Goal: Information Seeking & Learning: Learn about a topic

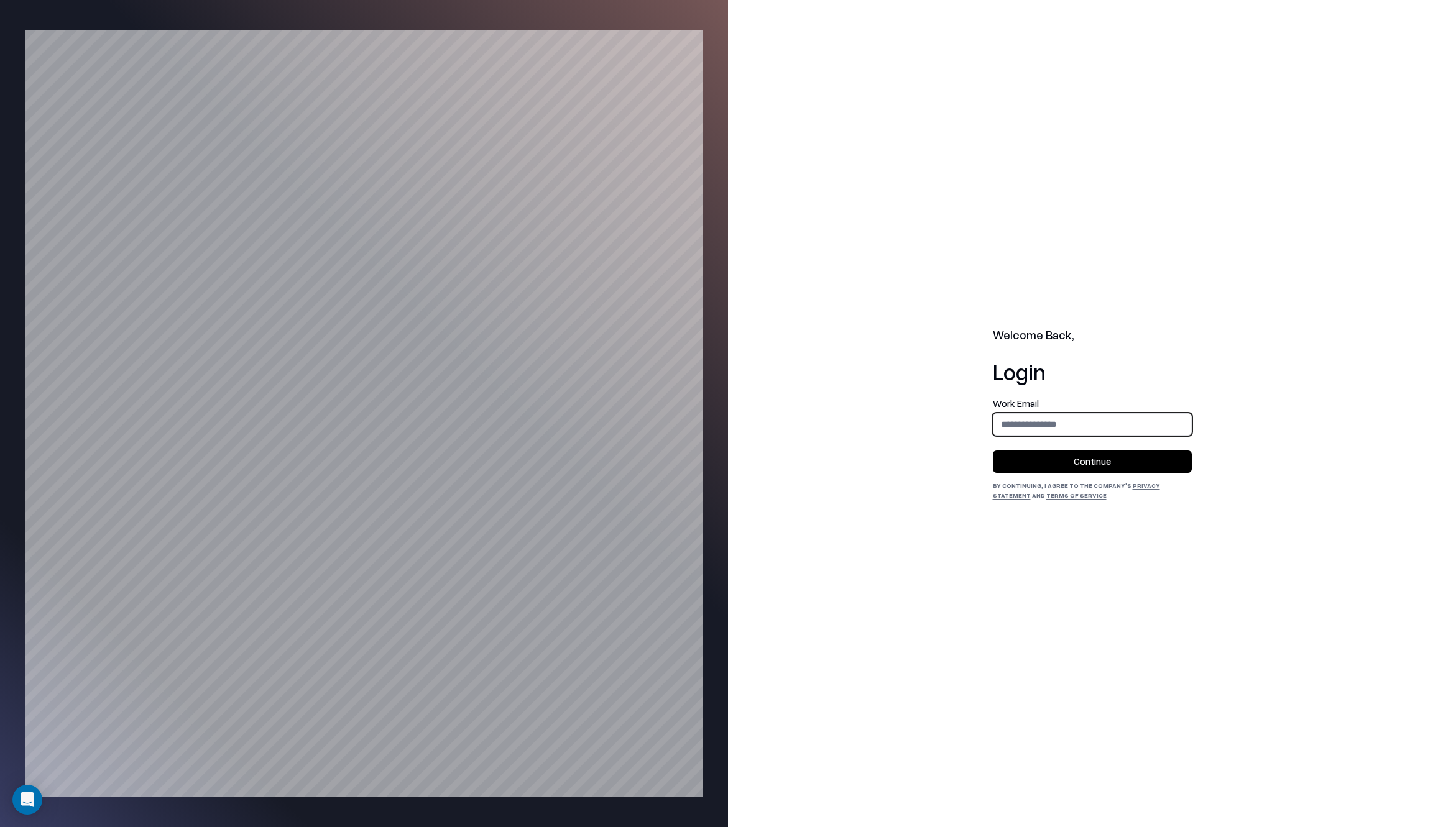
click at [1068, 423] on input "email" at bounding box center [1092, 424] width 198 height 23
type input "**********"
click at [1090, 457] on button "Continue" at bounding box center [1092, 462] width 199 height 23
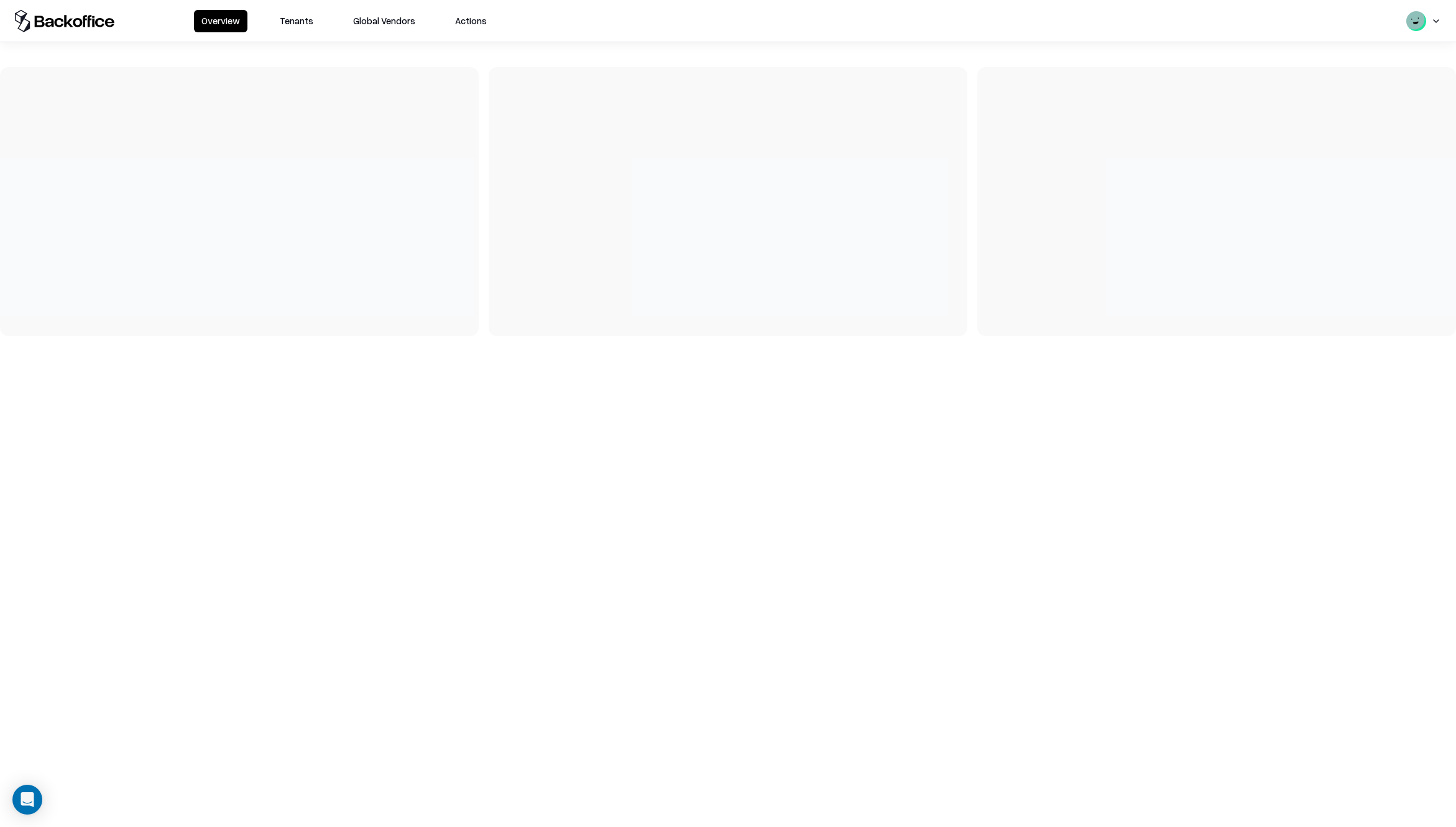
click at [300, 13] on button "Tenants" at bounding box center [296, 21] width 49 height 23
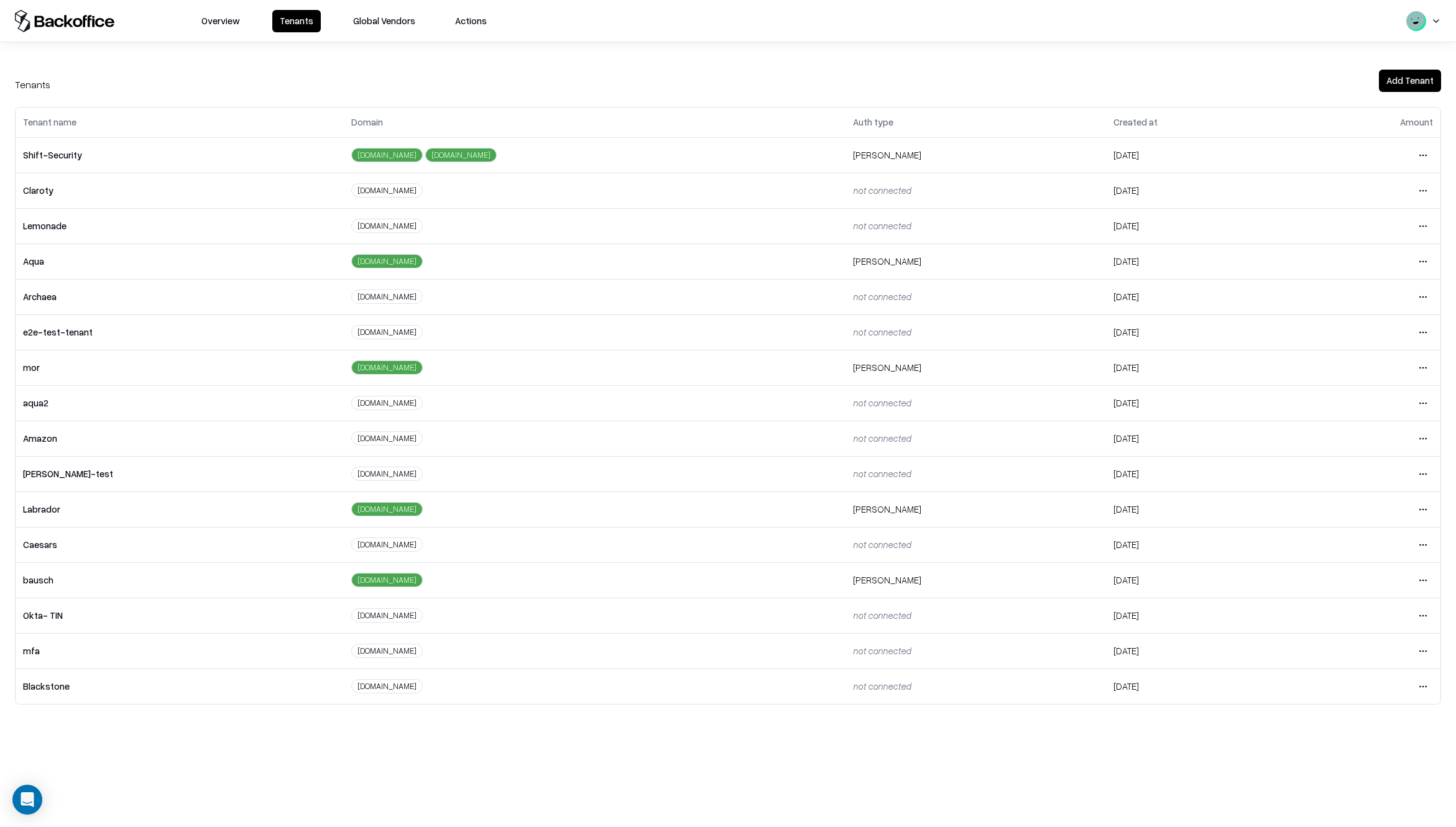
click at [1402, 72] on button "Add Tenant" at bounding box center [1409, 81] width 62 height 23
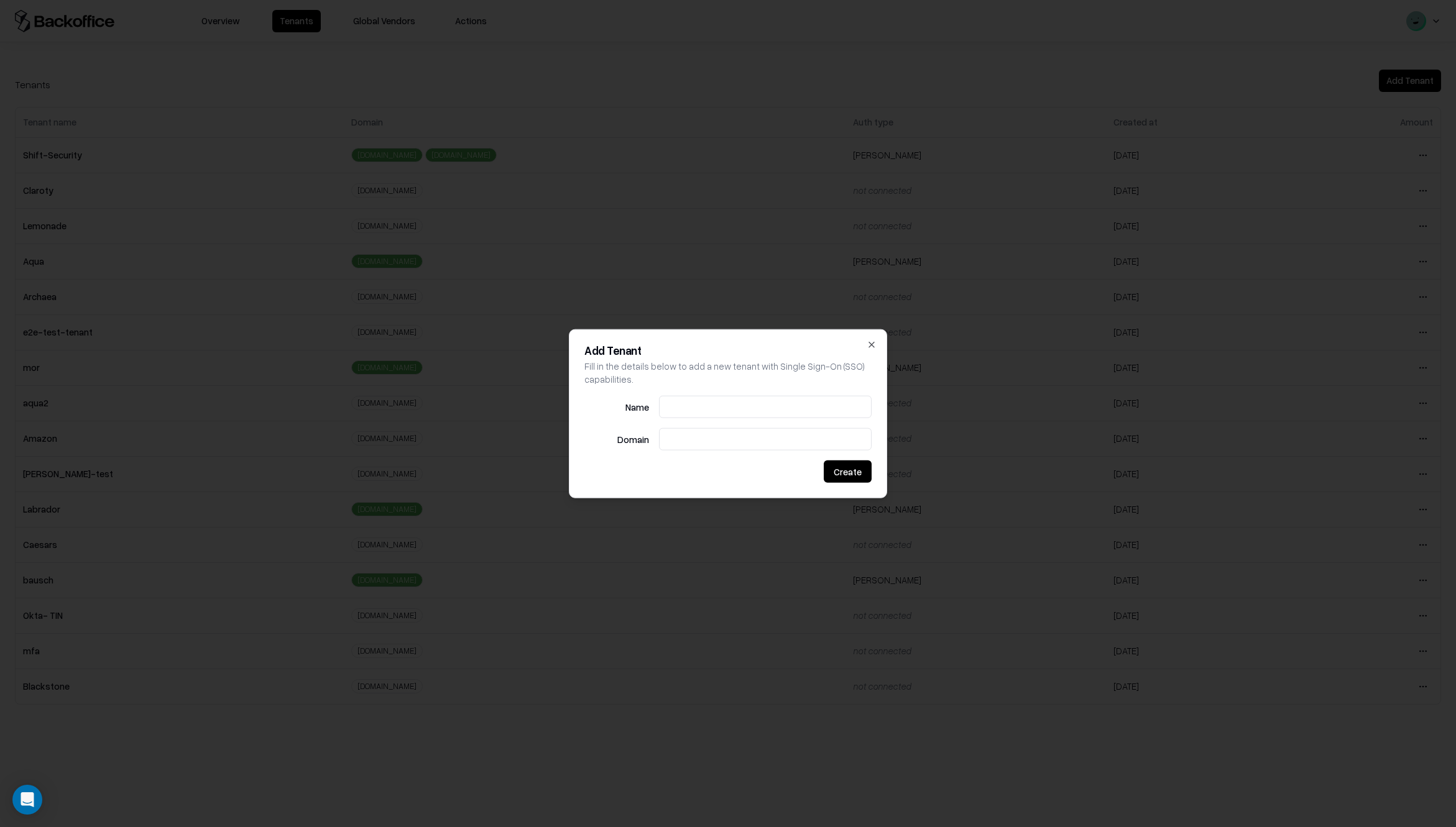
click at [870, 344] on icon "button" at bounding box center [871, 344] width 5 height 5
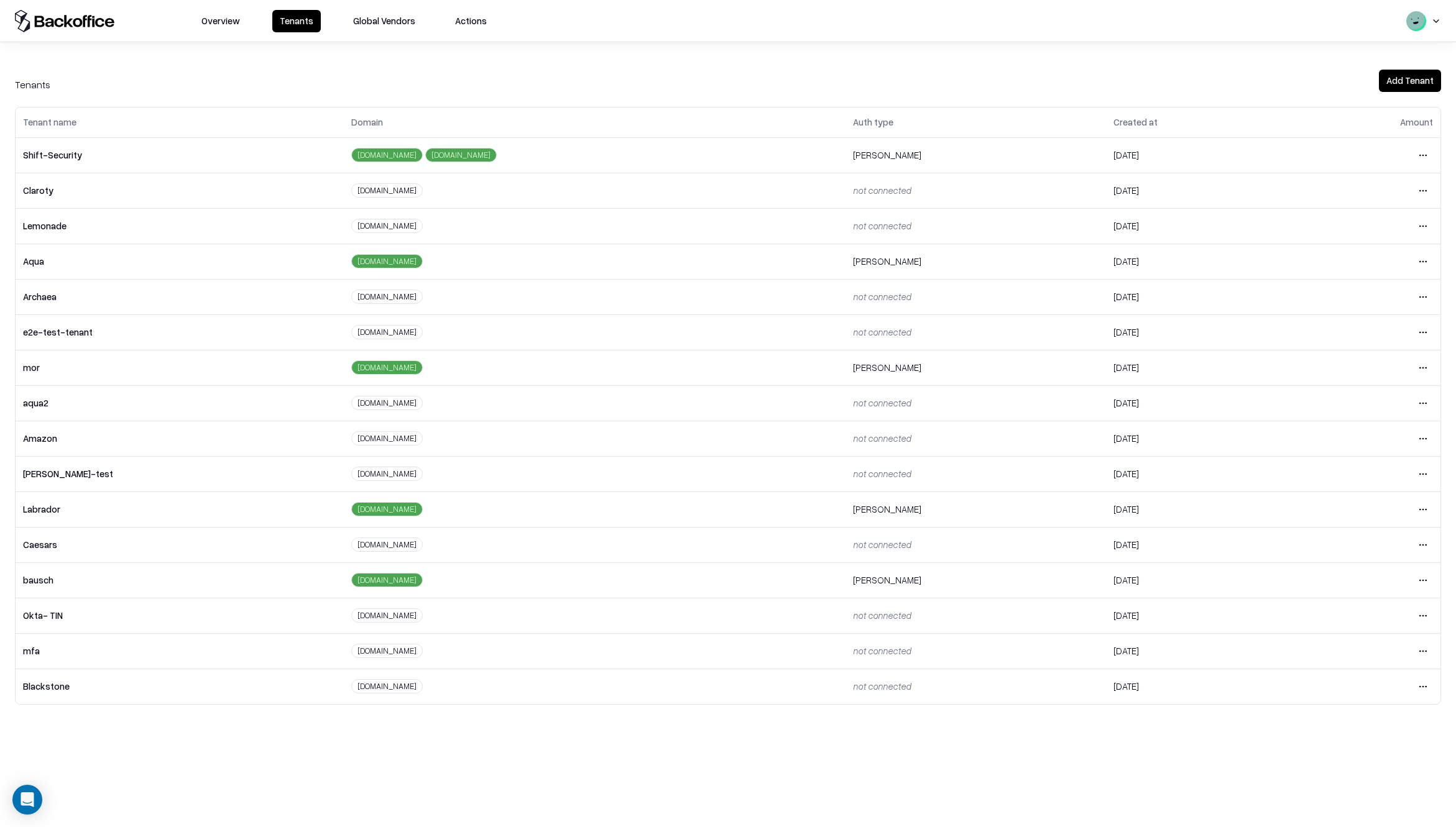
click at [1422, 577] on html "Overview Tenants Global Vendors Actions Tenants Add Tenant Tenant name Domain A…" at bounding box center [728, 414] width 1456 height 827
click at [1330, 683] on div "Login to tenant" at bounding box center [1371, 683] width 134 height 25
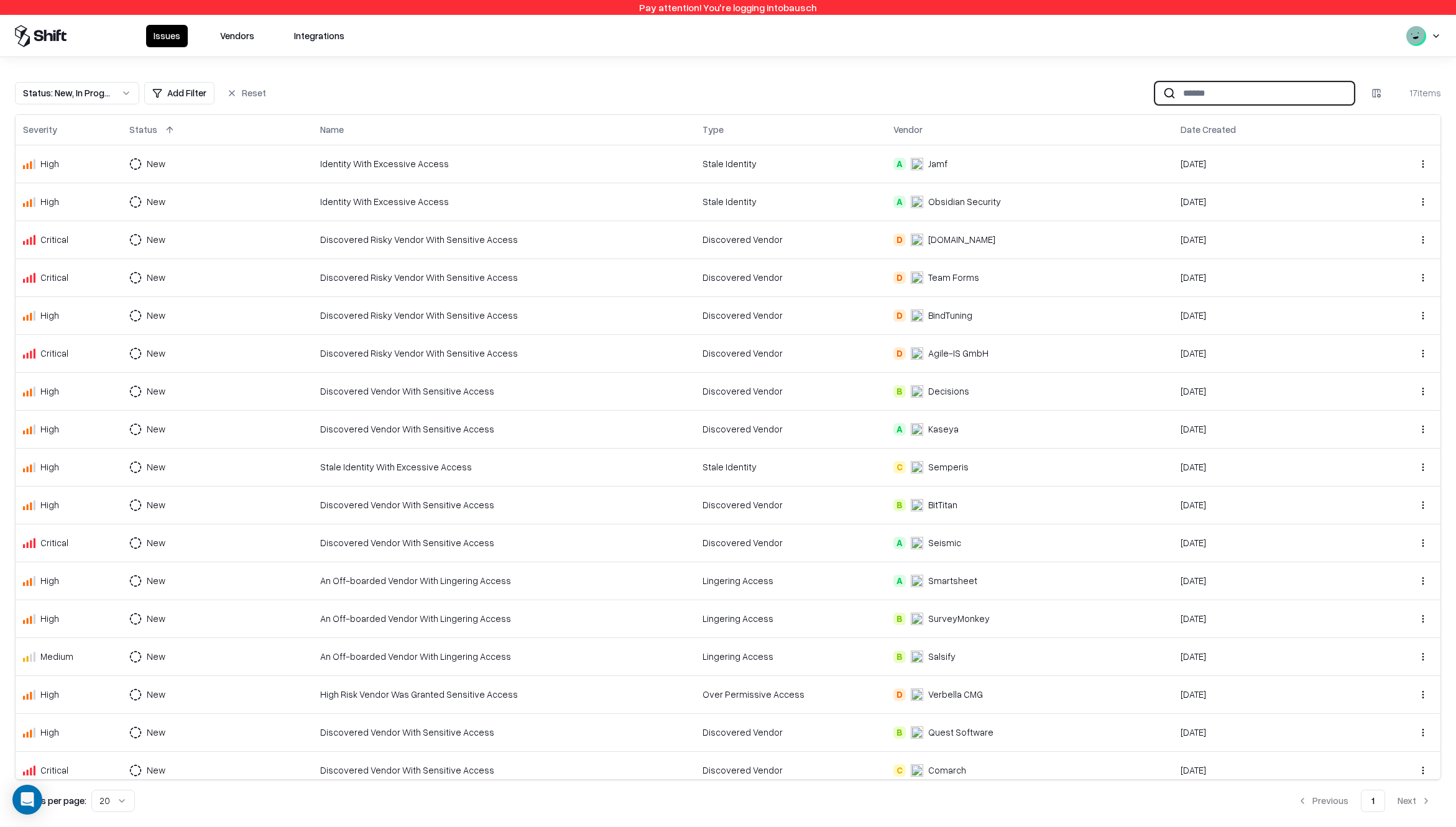
click at [1268, 99] on input at bounding box center [1264, 92] width 178 height 23
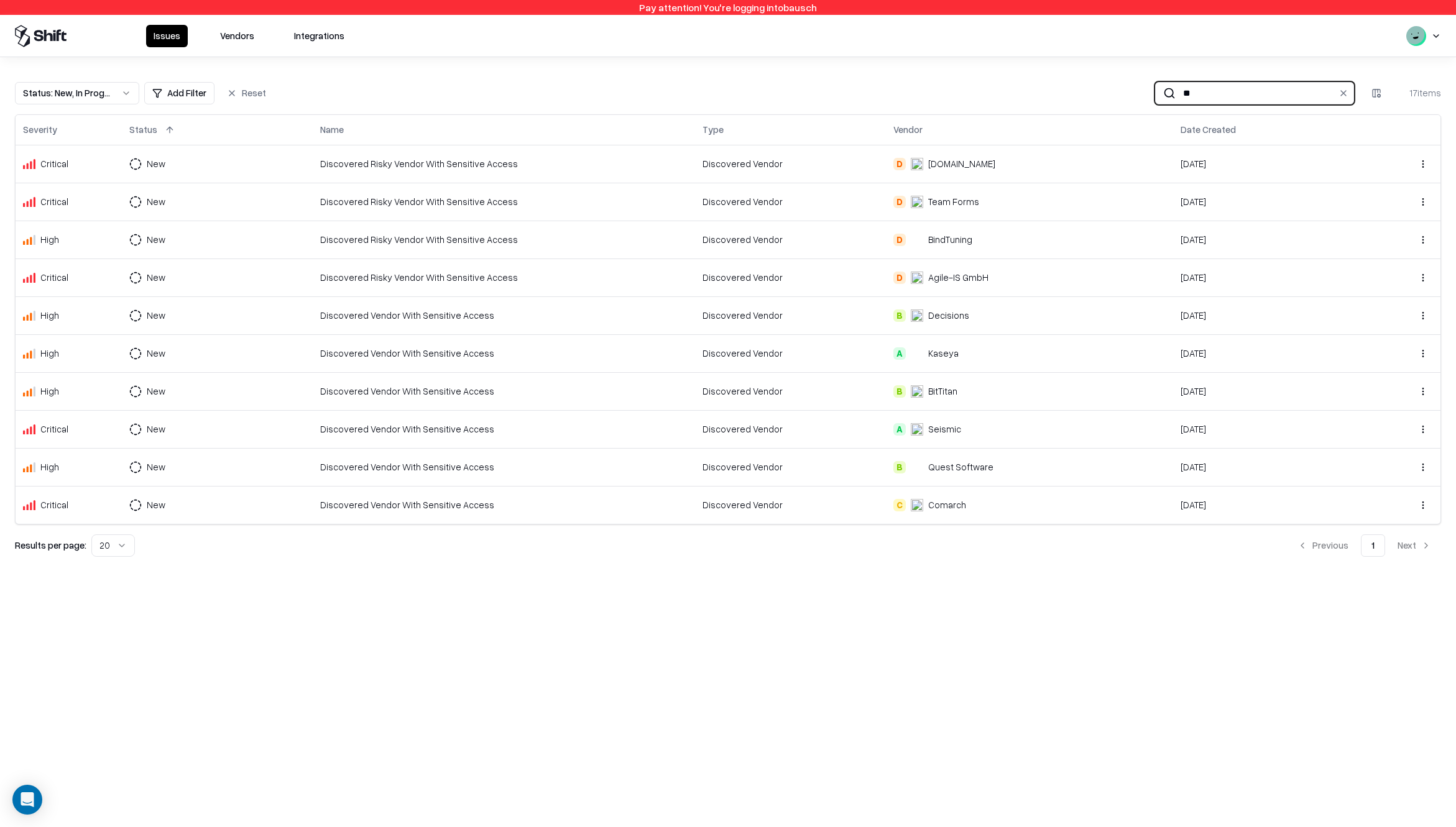
type input "*"
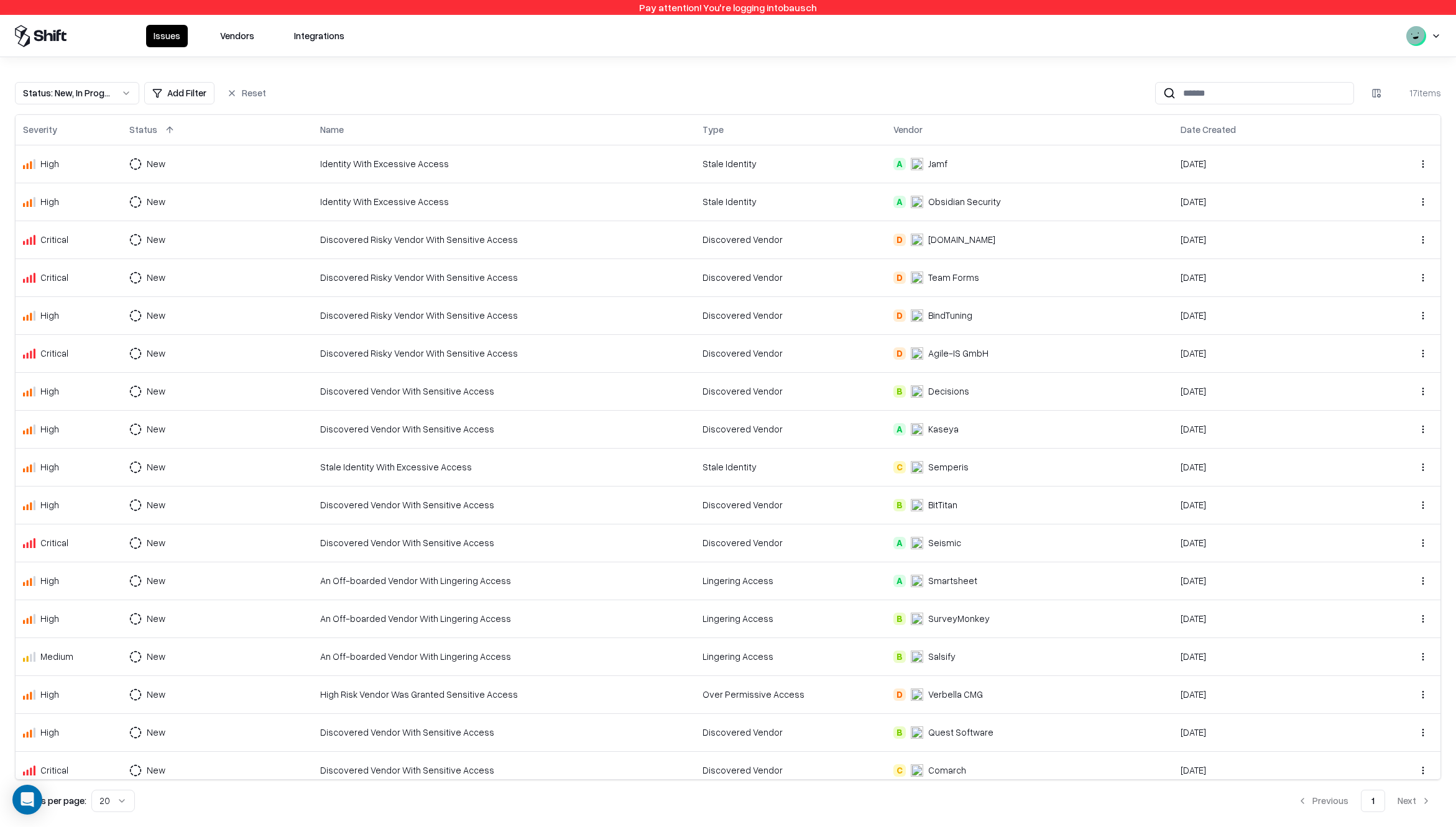
click at [230, 39] on button "Vendors" at bounding box center [237, 36] width 49 height 23
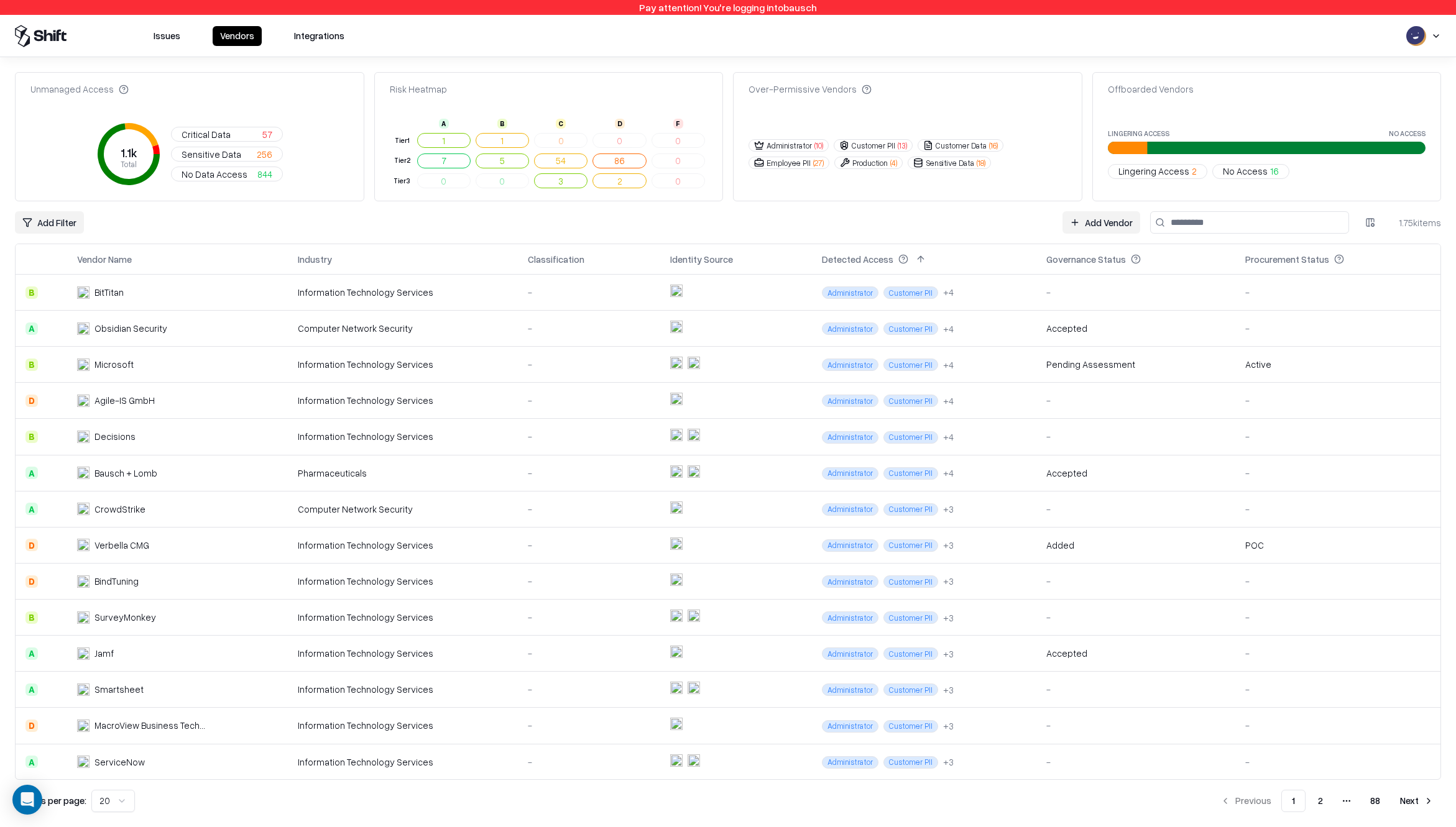
click at [1179, 219] on input at bounding box center [1249, 223] width 199 height 23
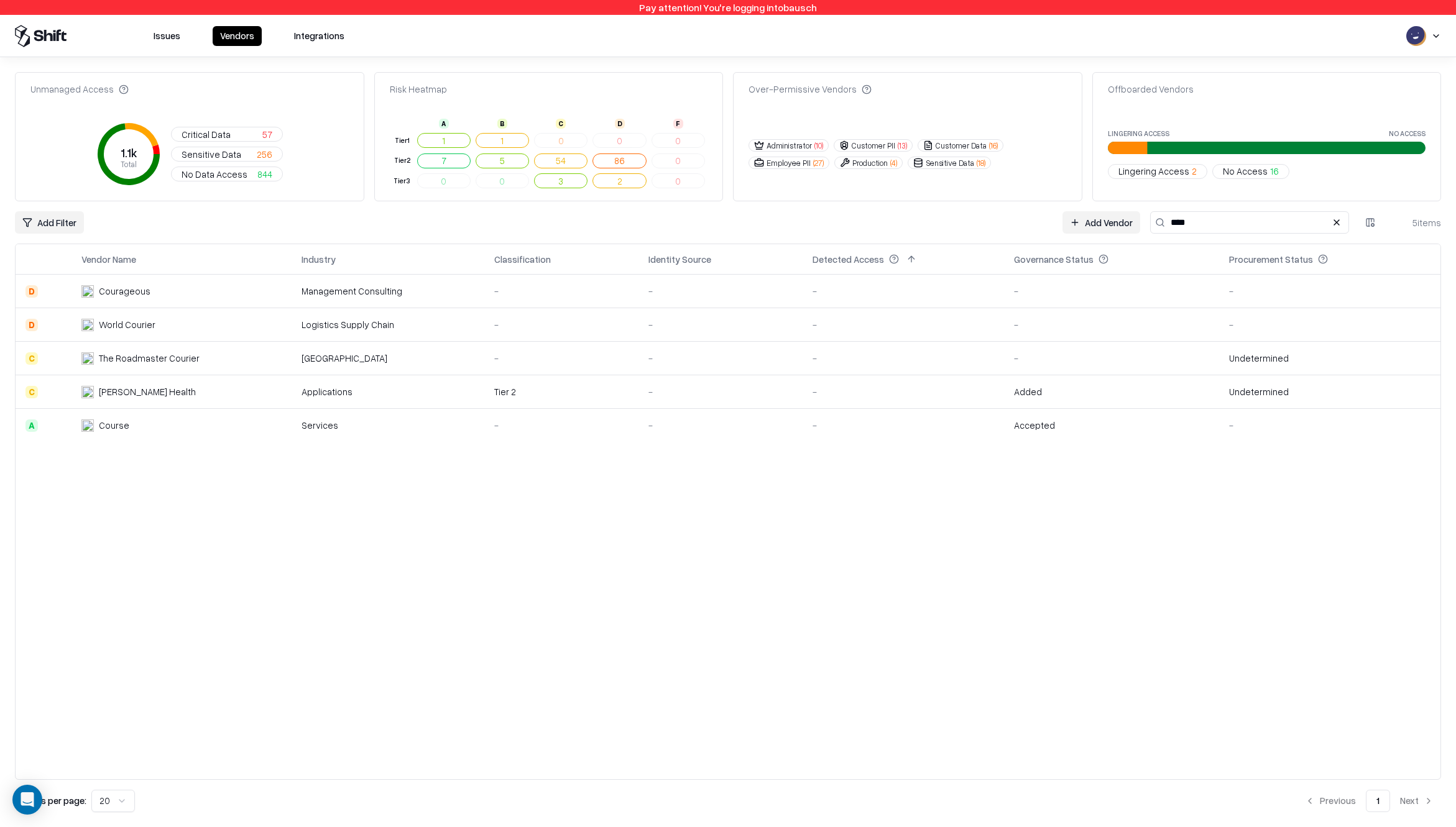
type input "****"
click at [124, 425] on div "Course" at bounding box center [114, 425] width 31 height 13
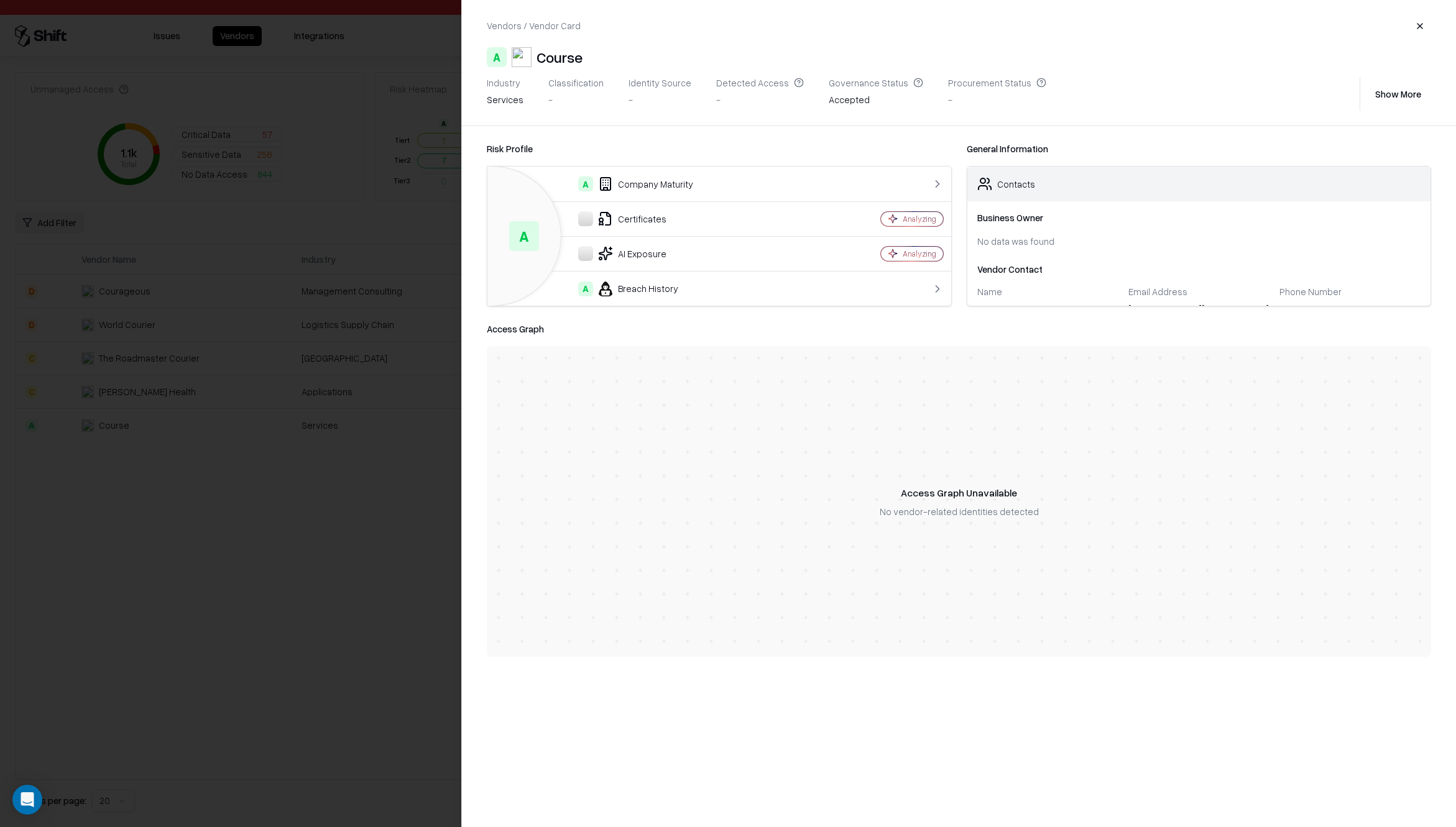
click at [722, 173] on td "A Company Maturity" at bounding box center [657, 183] width 340 height 35
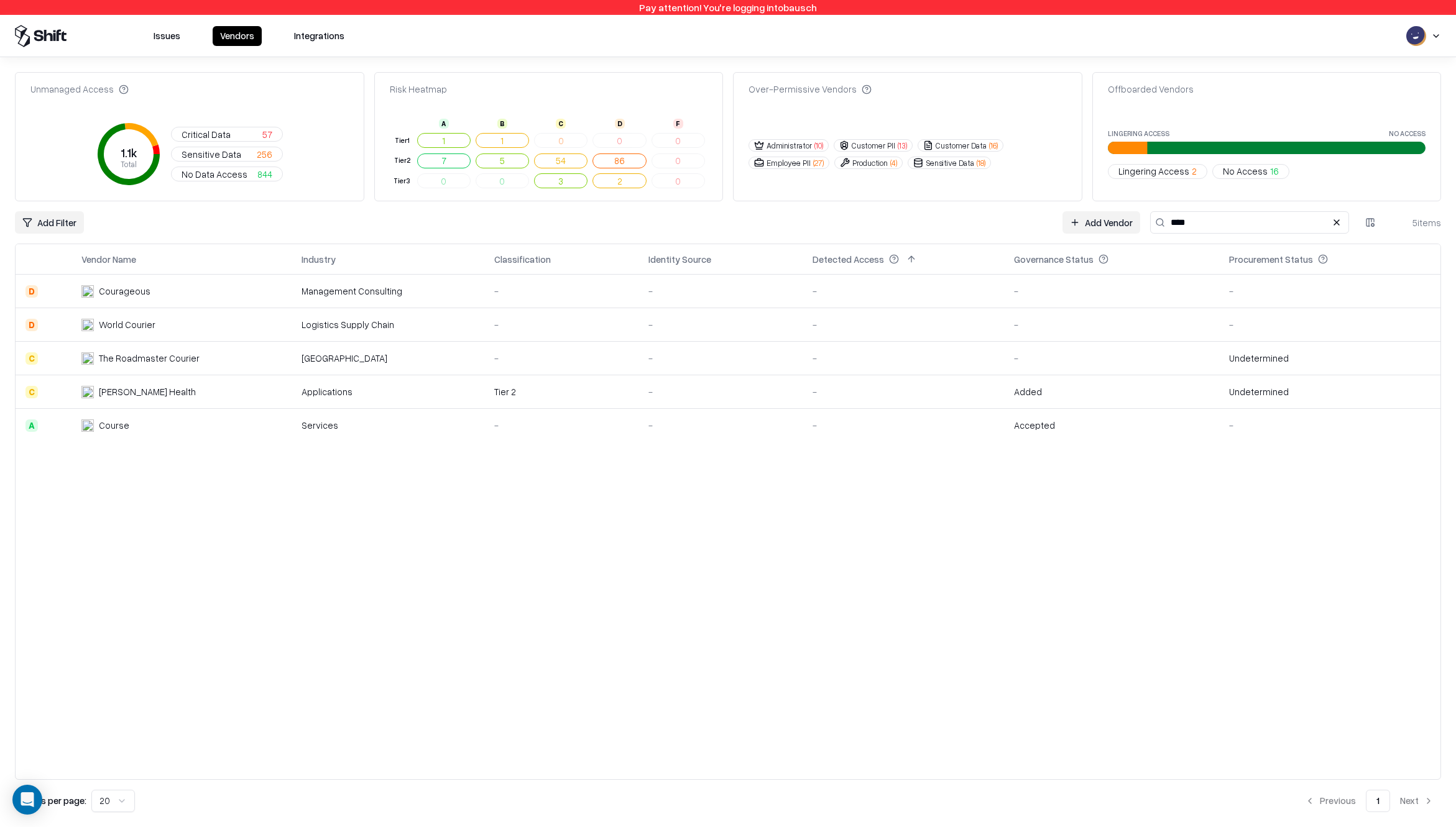
click at [146, 285] on div "Courageous" at bounding box center [125, 291] width 52 height 13
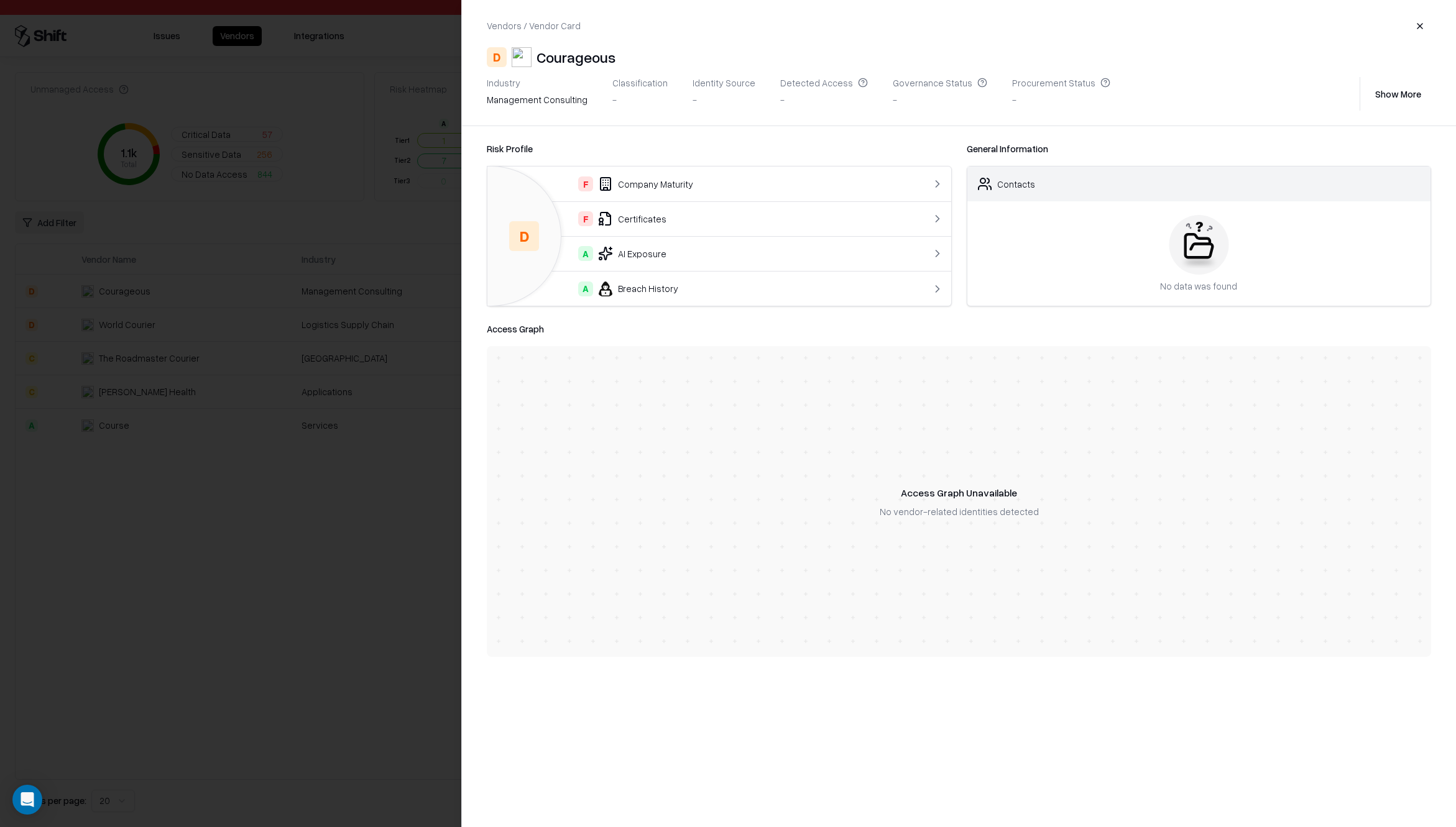
click at [651, 182] on div "F Company Maturity" at bounding box center [693, 183] width 392 height 15
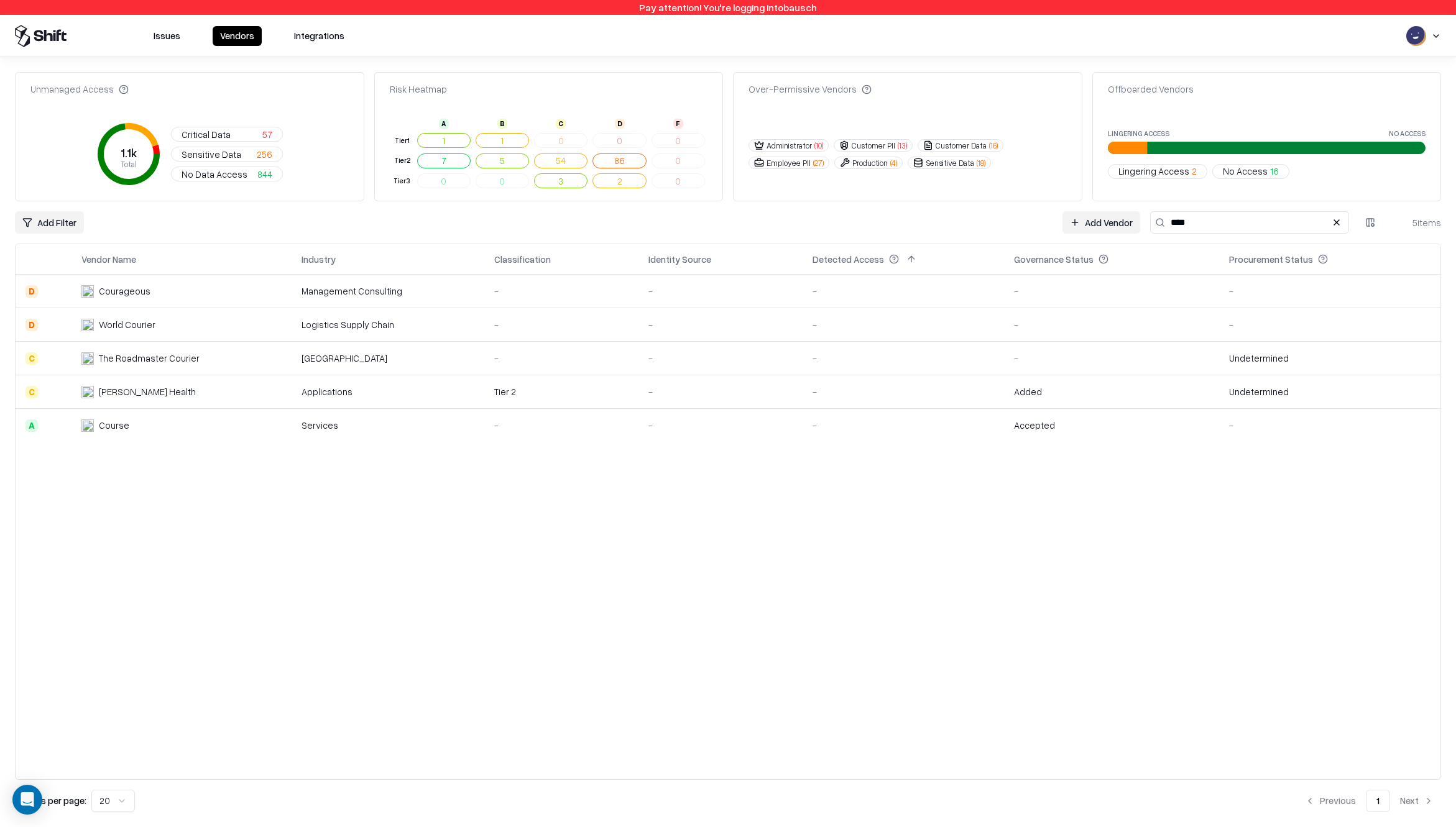
click at [151, 296] on div "Courageous" at bounding box center [146, 291] width 129 height 13
click at [138, 325] on div "World Courier" at bounding box center [127, 324] width 57 height 13
click at [169, 36] on button "Issues" at bounding box center [167, 36] width 42 height 20
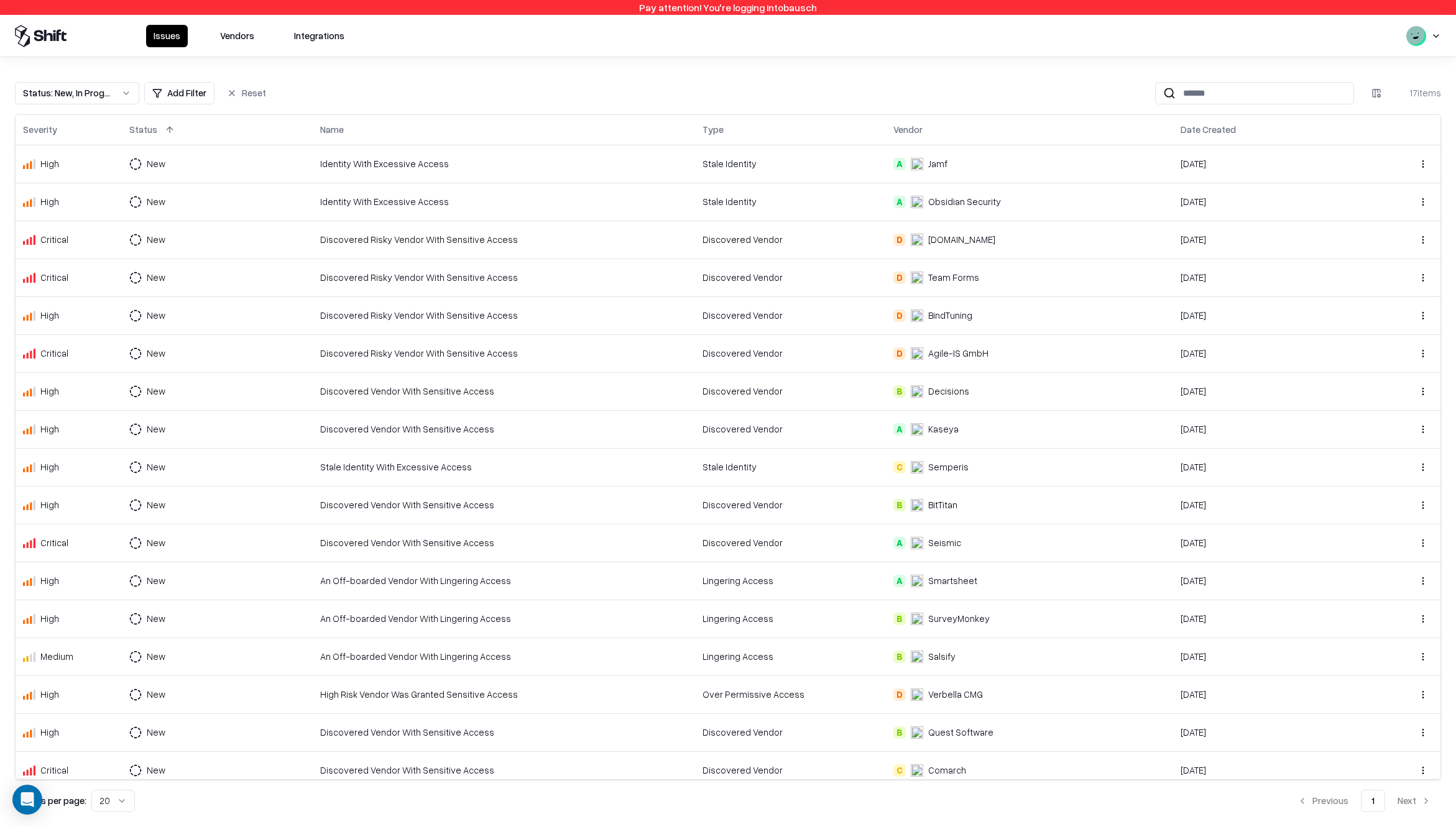
click at [363, 160] on div "Identity With Excessive Access" at bounding box center [504, 164] width 367 height 13
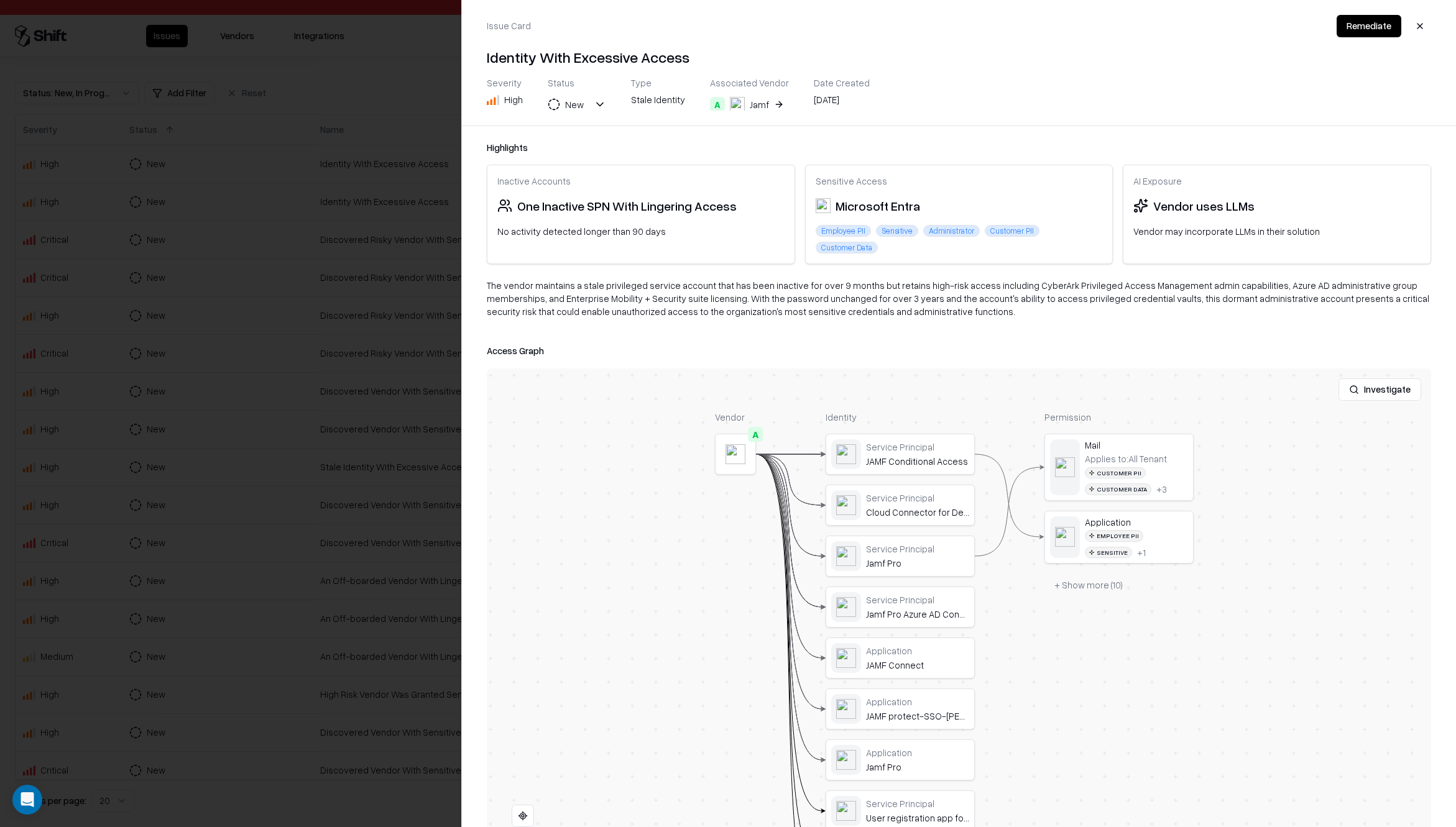
click at [750, 104] on div "Jamf" at bounding box center [759, 105] width 19 height 13
click at [357, 166] on div at bounding box center [728, 414] width 1456 height 827
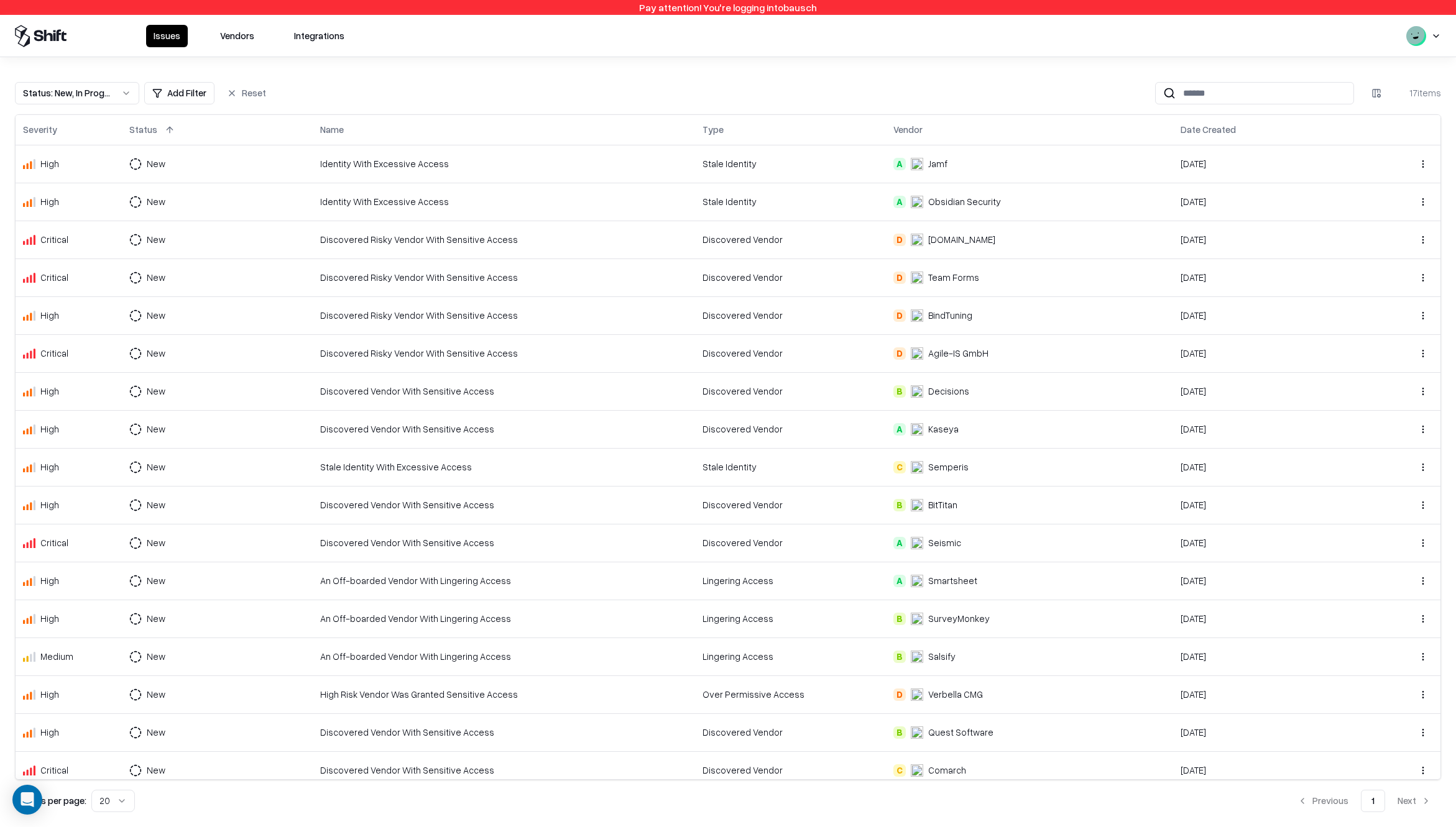
click at [935, 238] on div "[DOMAIN_NAME]" at bounding box center [961, 239] width 67 height 13
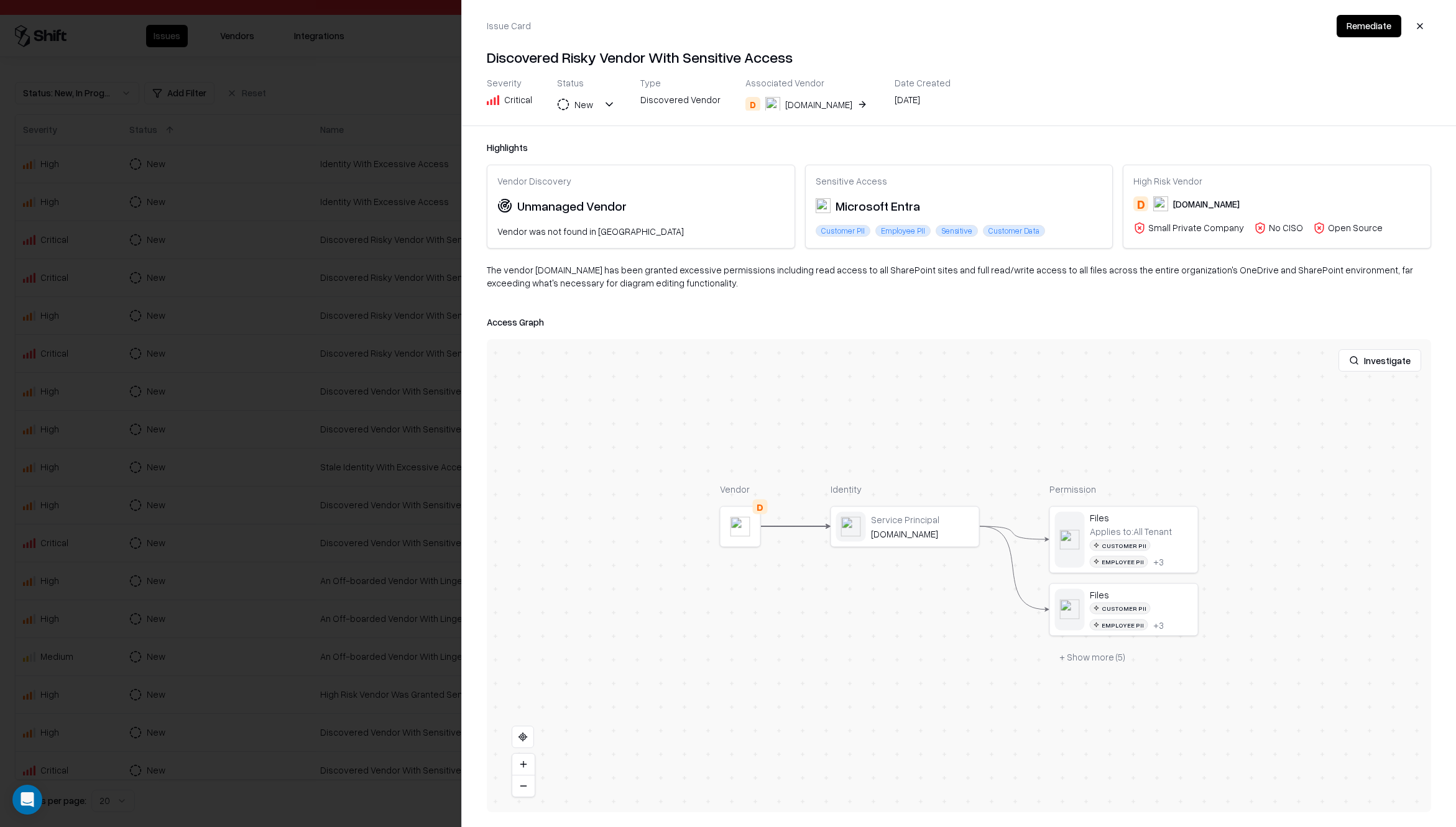
click at [769, 108] on object "Draw.io" at bounding box center [772, 104] width 15 height 15
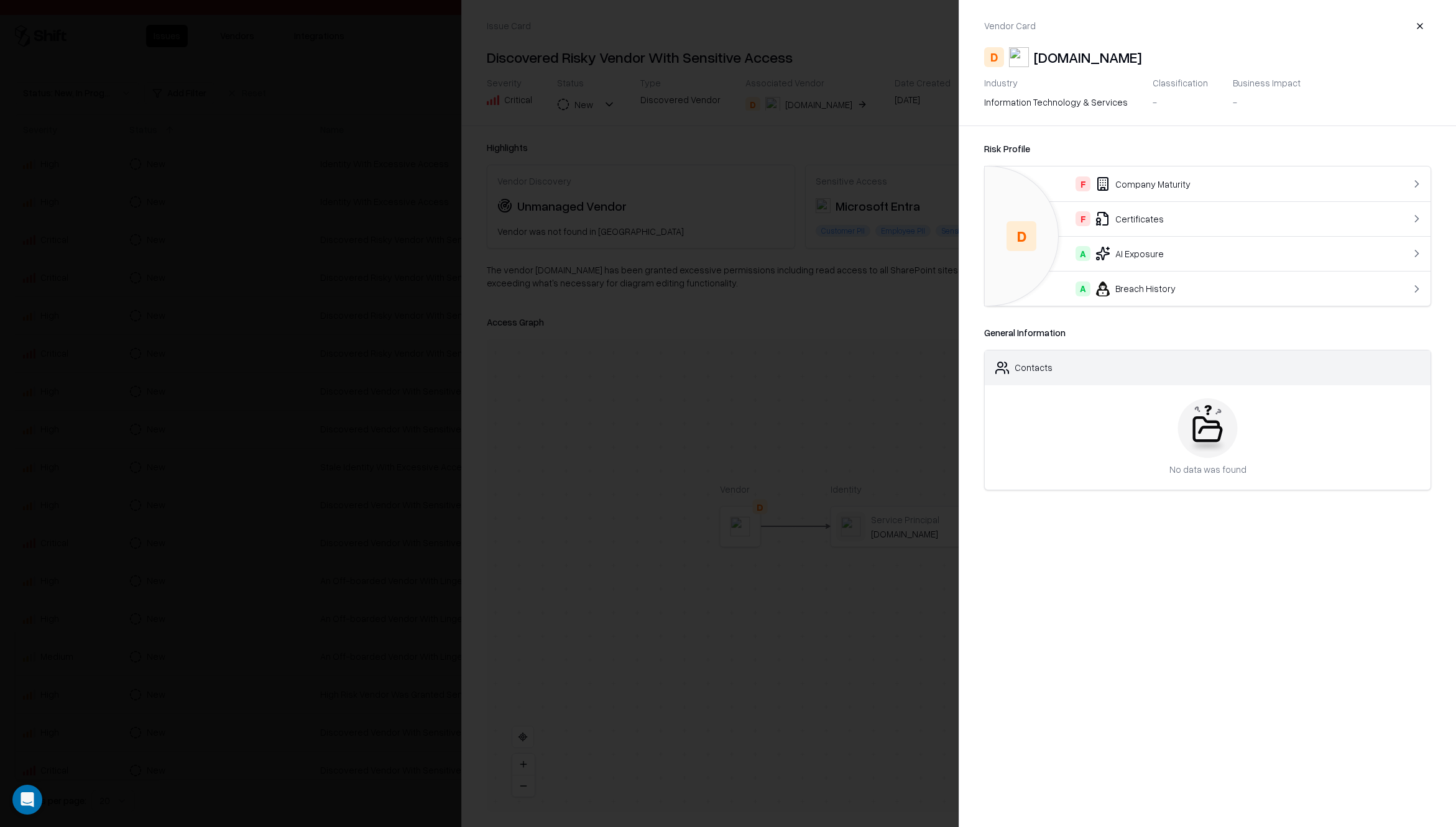
click at [1185, 221] on div "F Certificates" at bounding box center [1182, 219] width 375 height 15
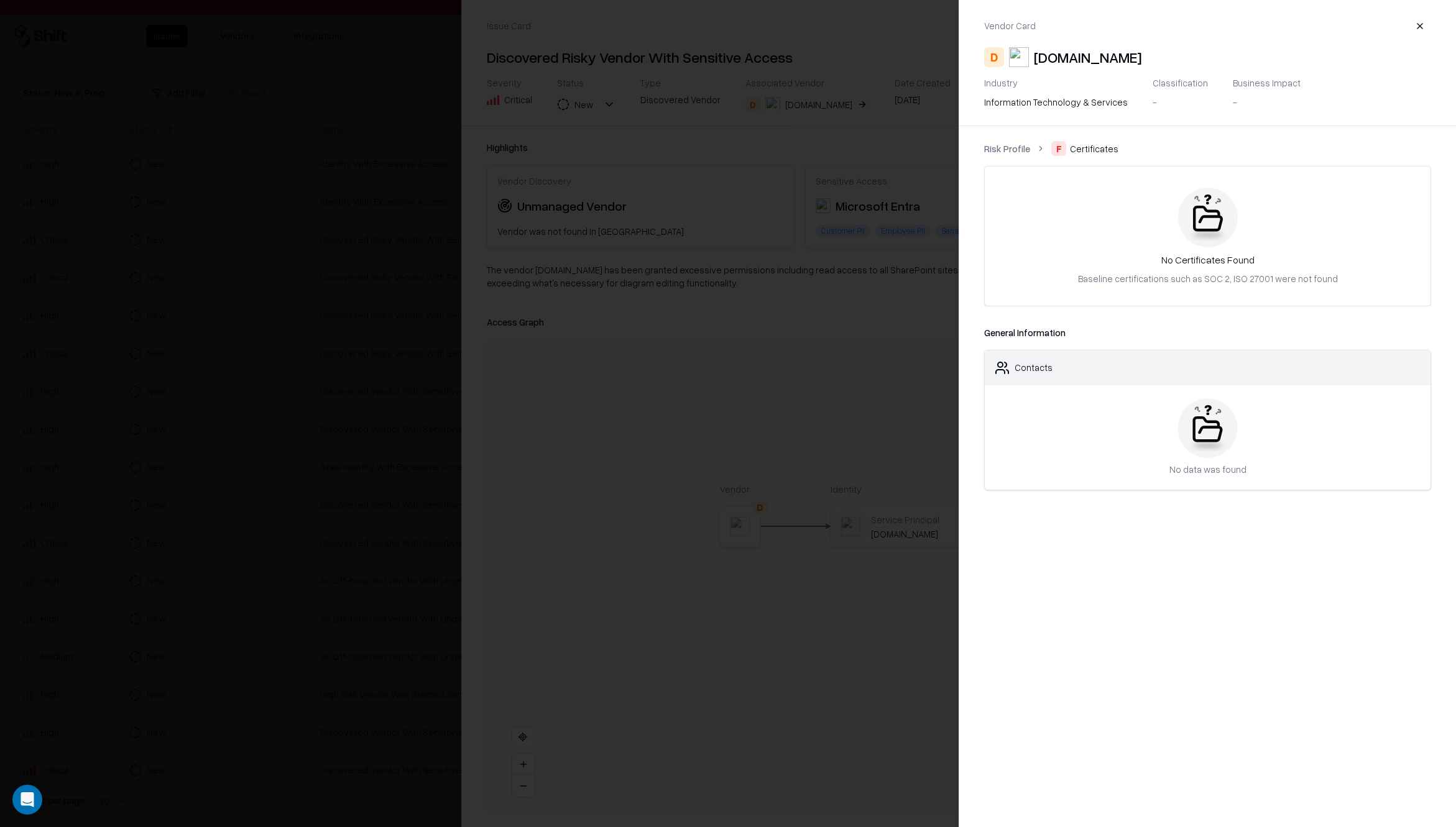
click at [1000, 149] on link "Risk Profile" at bounding box center [1006, 149] width 46 height 13
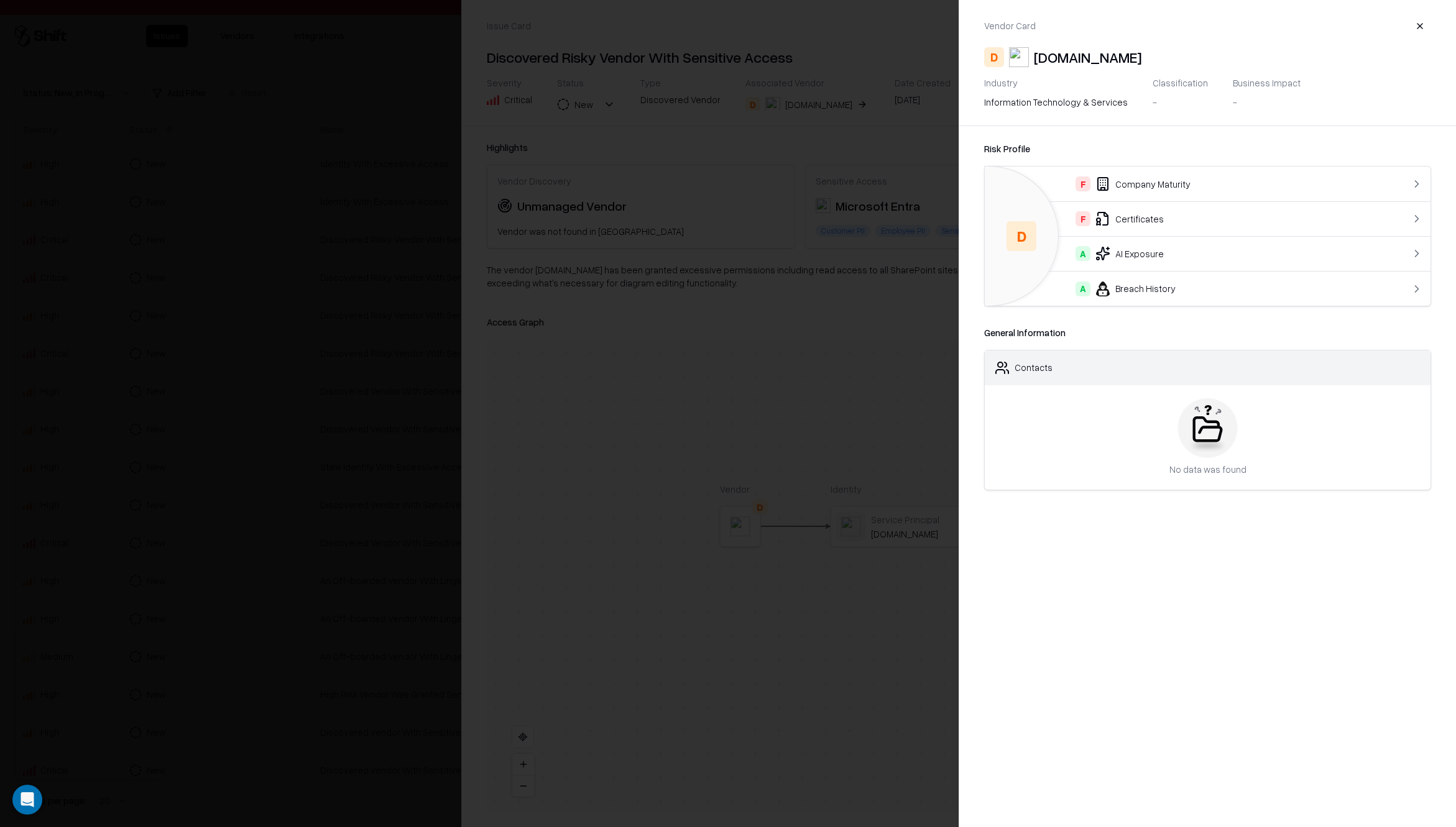
click at [1141, 254] on div "A AI Exposure" at bounding box center [1182, 253] width 375 height 15
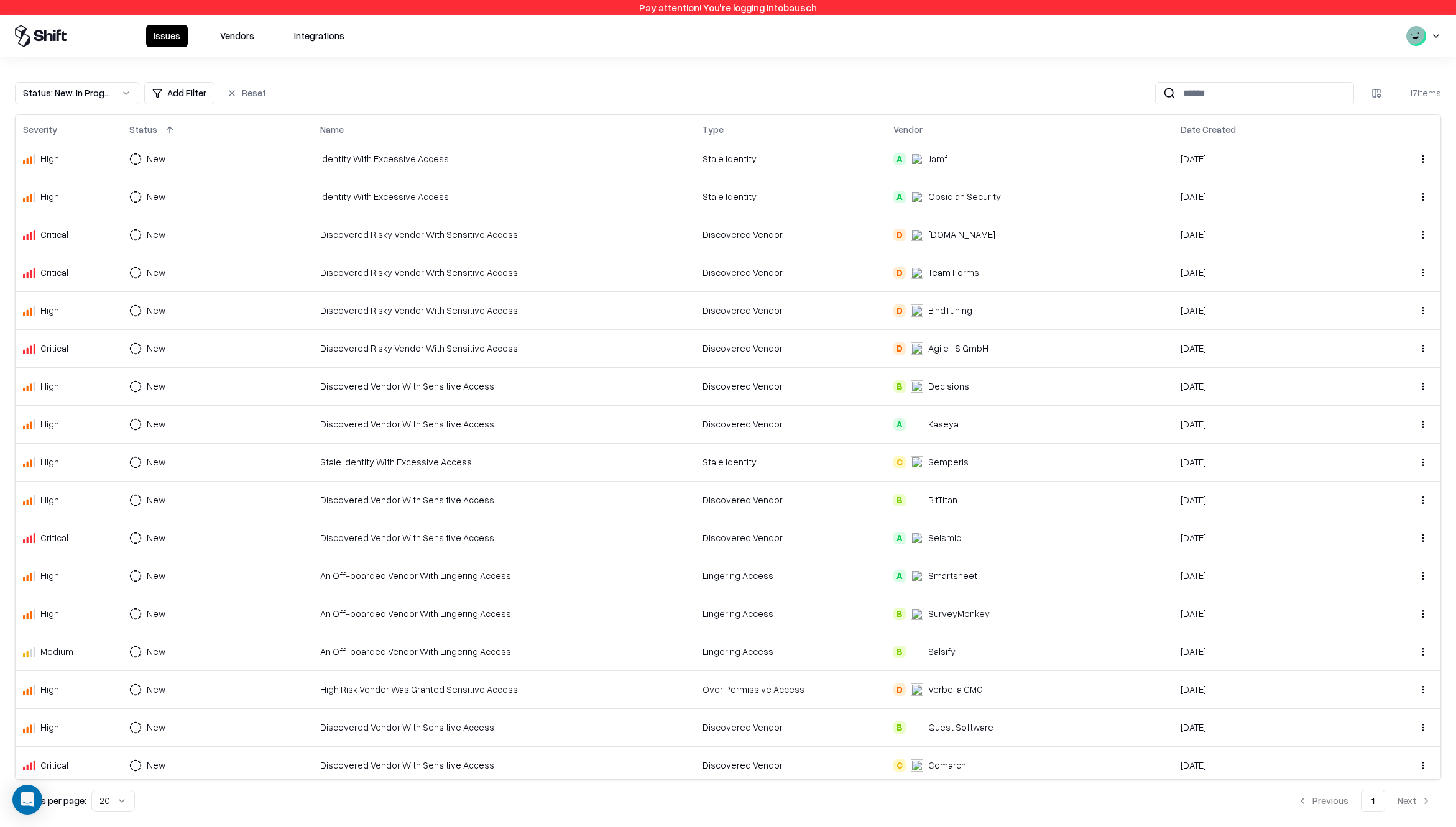
scroll to position [9, 0]
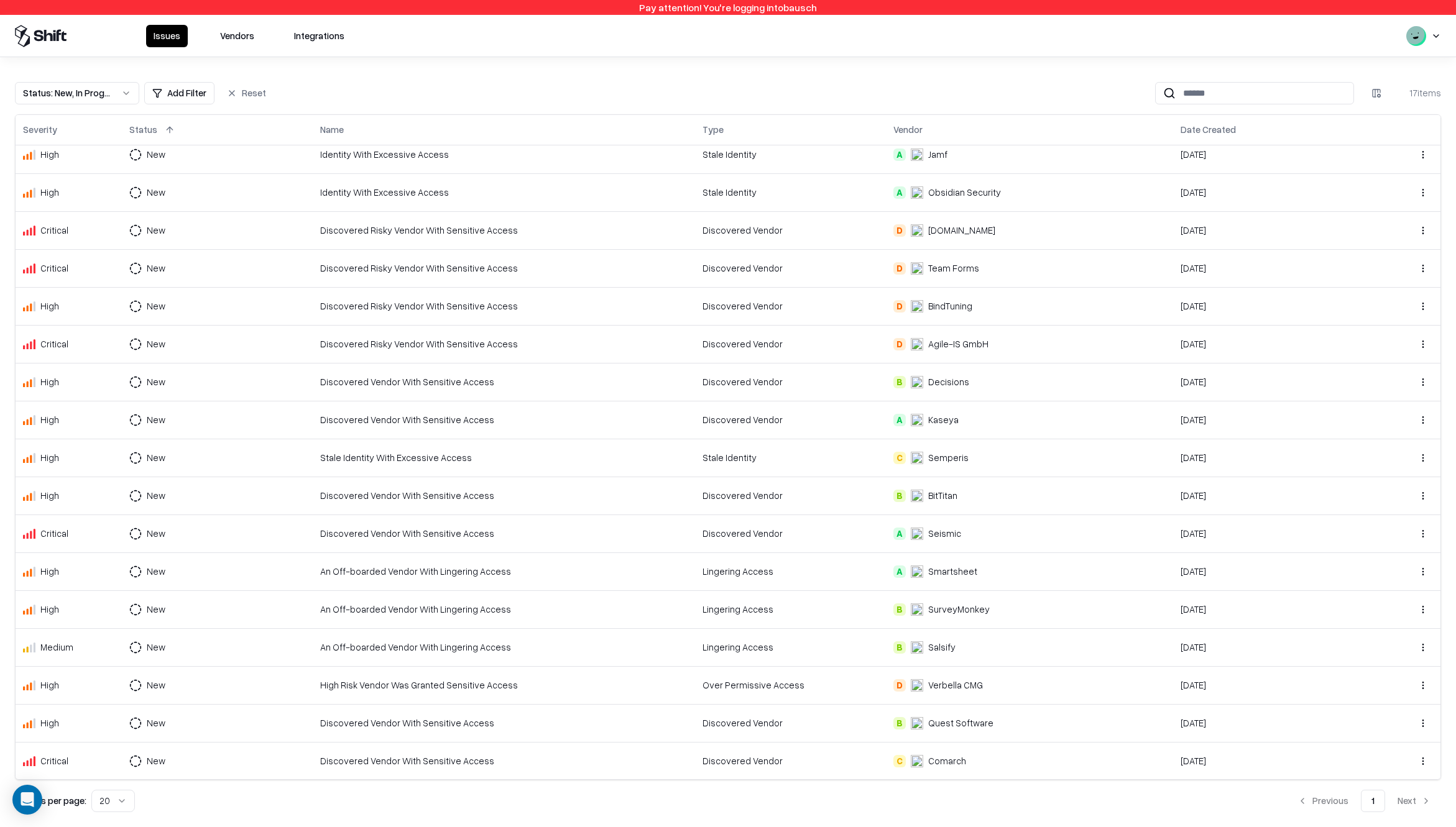
click at [930, 678] on div "Verbella CMG" at bounding box center [955, 685] width 55 height 13
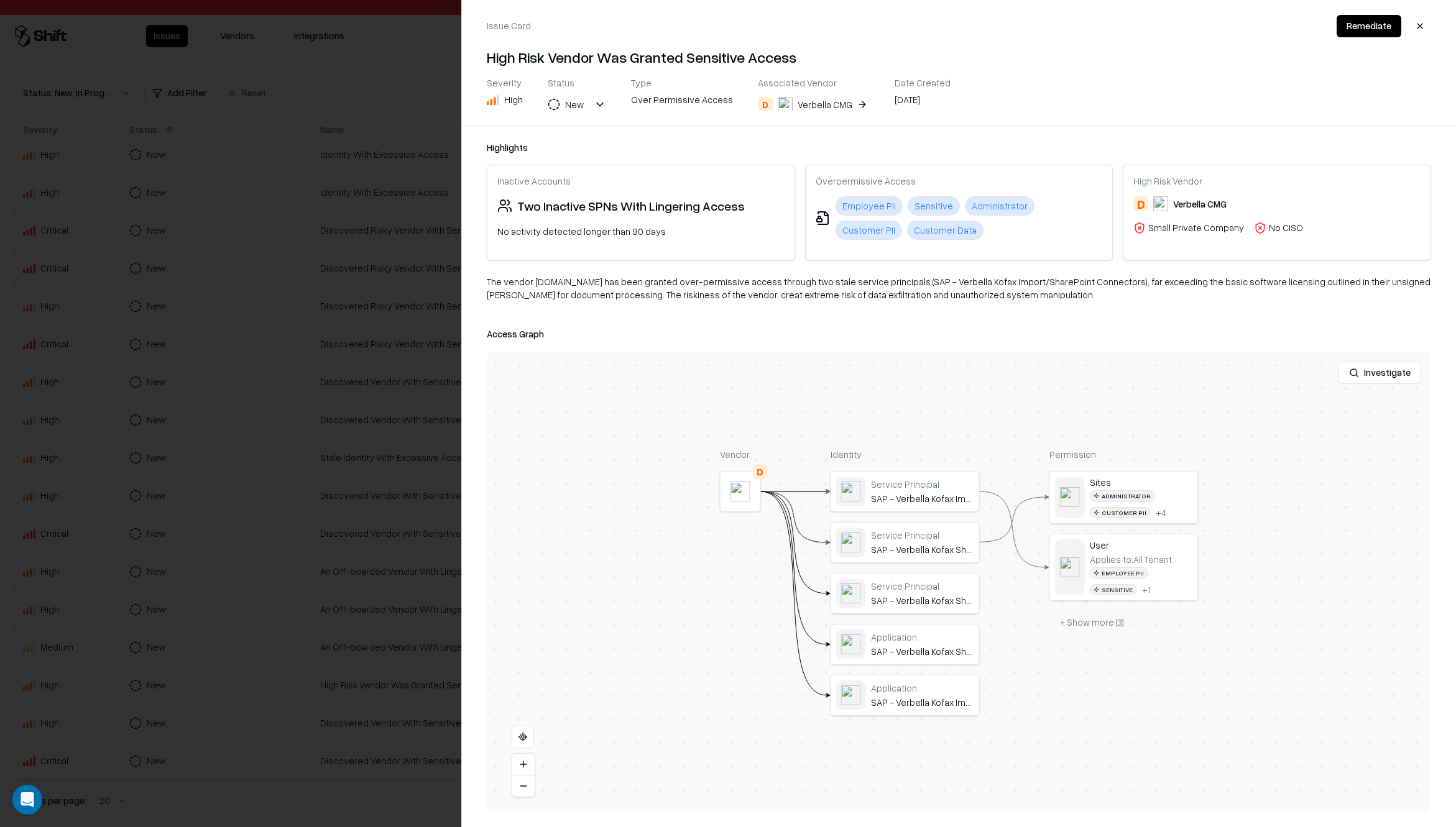
click at [1151, 202] on div "D Verbella CMG" at bounding box center [1277, 203] width 287 height 15
click at [1143, 202] on div "D" at bounding box center [1141, 203] width 15 height 15
click at [1224, 201] on div "Verbella CMG" at bounding box center [1199, 204] width 53 height 13
click at [840, 104] on button "D Verbella CMG" at bounding box center [813, 104] width 112 height 23
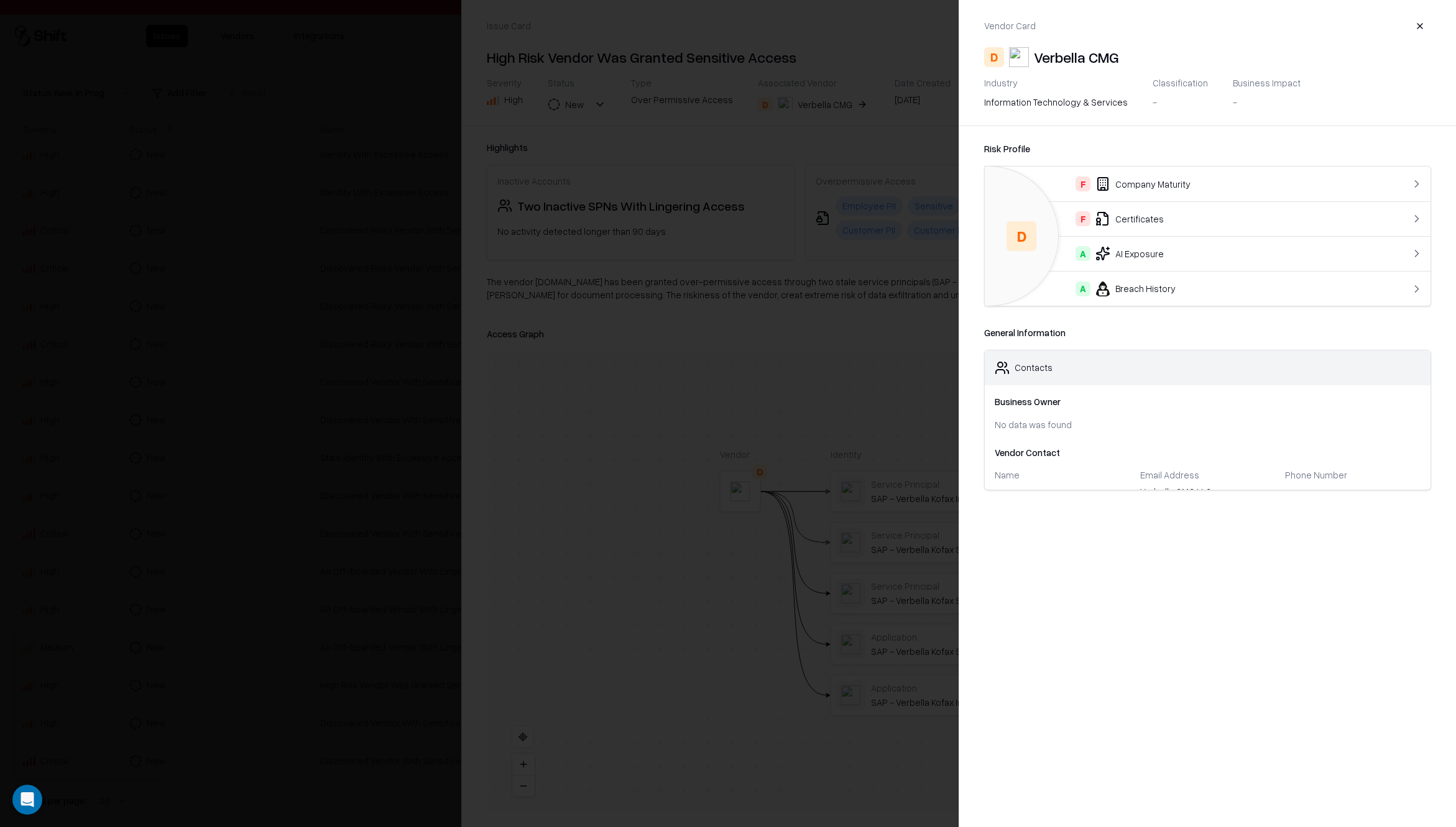
click at [1175, 223] on div "F Certificates" at bounding box center [1182, 219] width 375 height 15
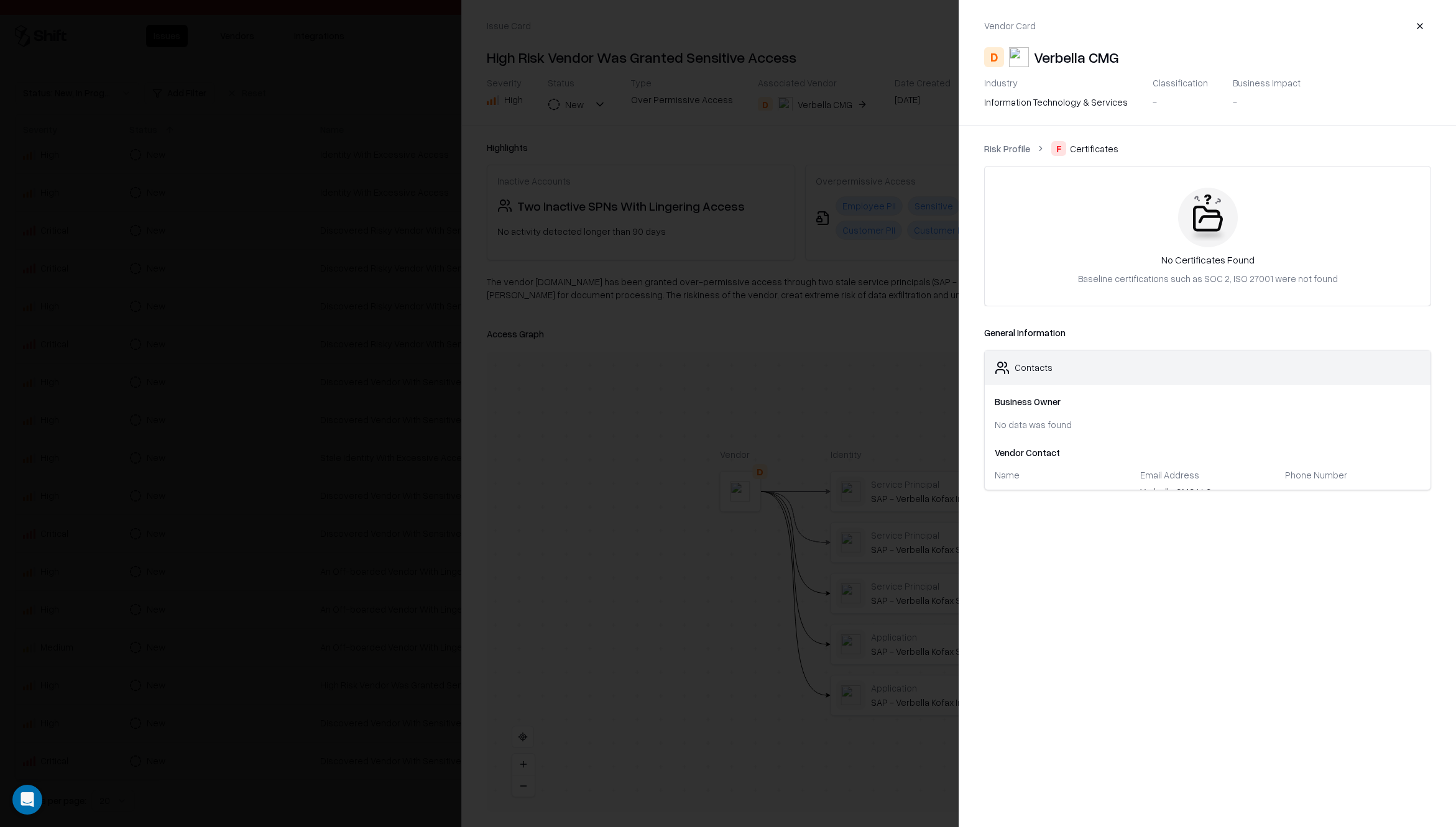
click at [1006, 145] on link "Risk Profile" at bounding box center [1006, 149] width 46 height 13
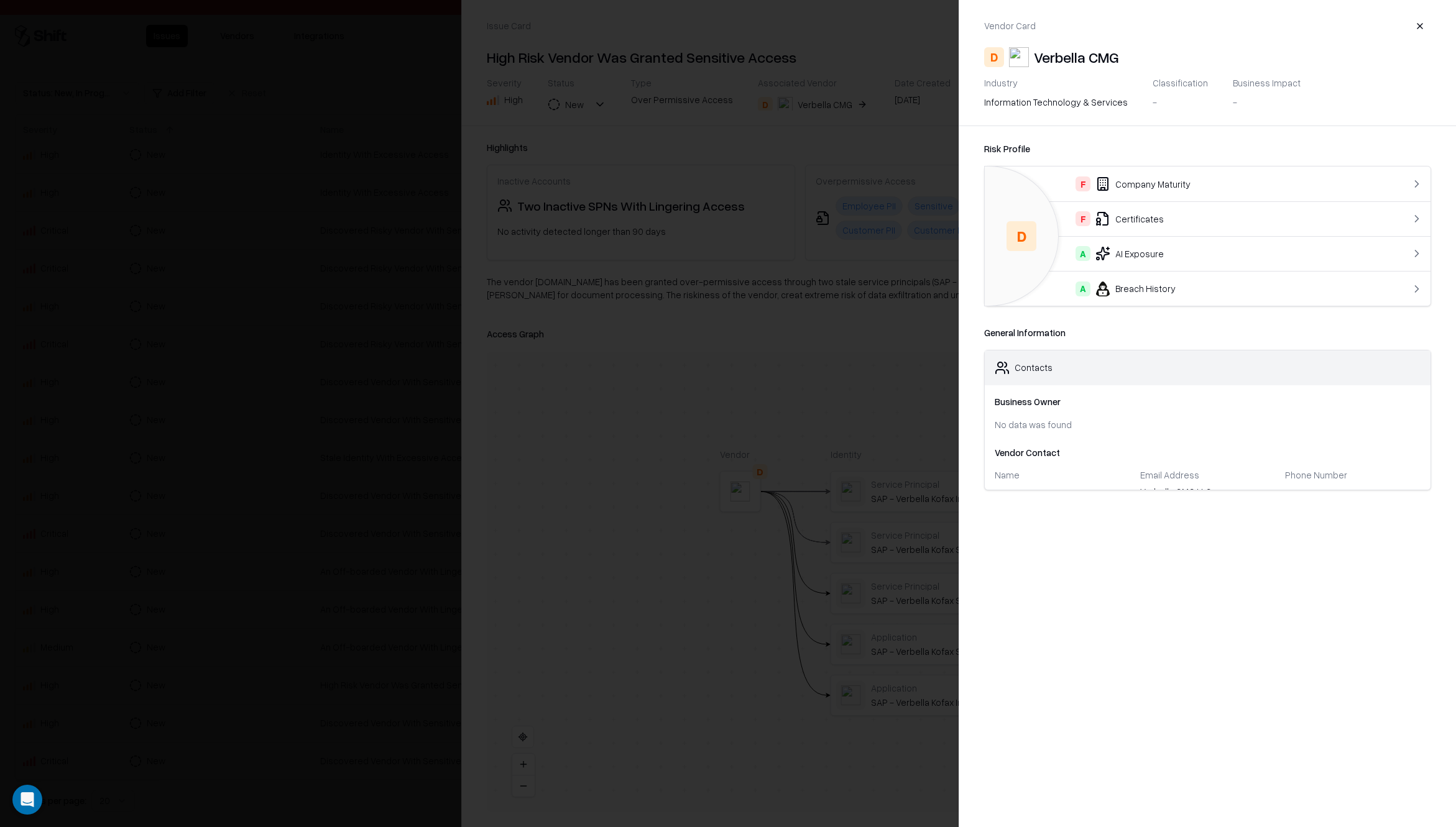
click at [1145, 255] on div "A AI Exposure" at bounding box center [1182, 253] width 375 height 15
click at [1011, 150] on link "Risk Profile" at bounding box center [1006, 149] width 46 height 13
click at [1133, 184] on div "F Company Maturity" at bounding box center [1182, 183] width 375 height 15
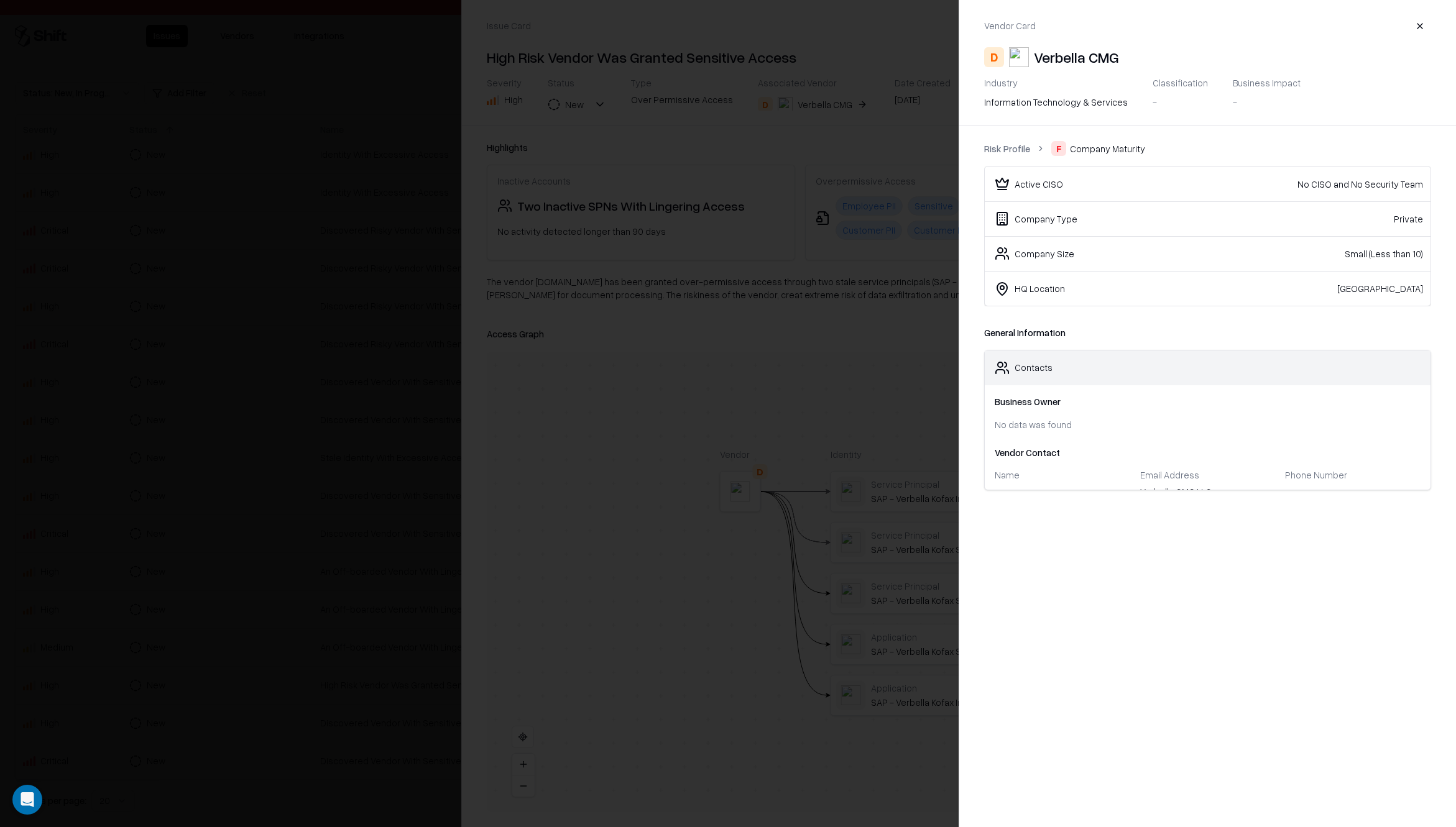
click at [877, 118] on div at bounding box center [728, 414] width 1456 height 827
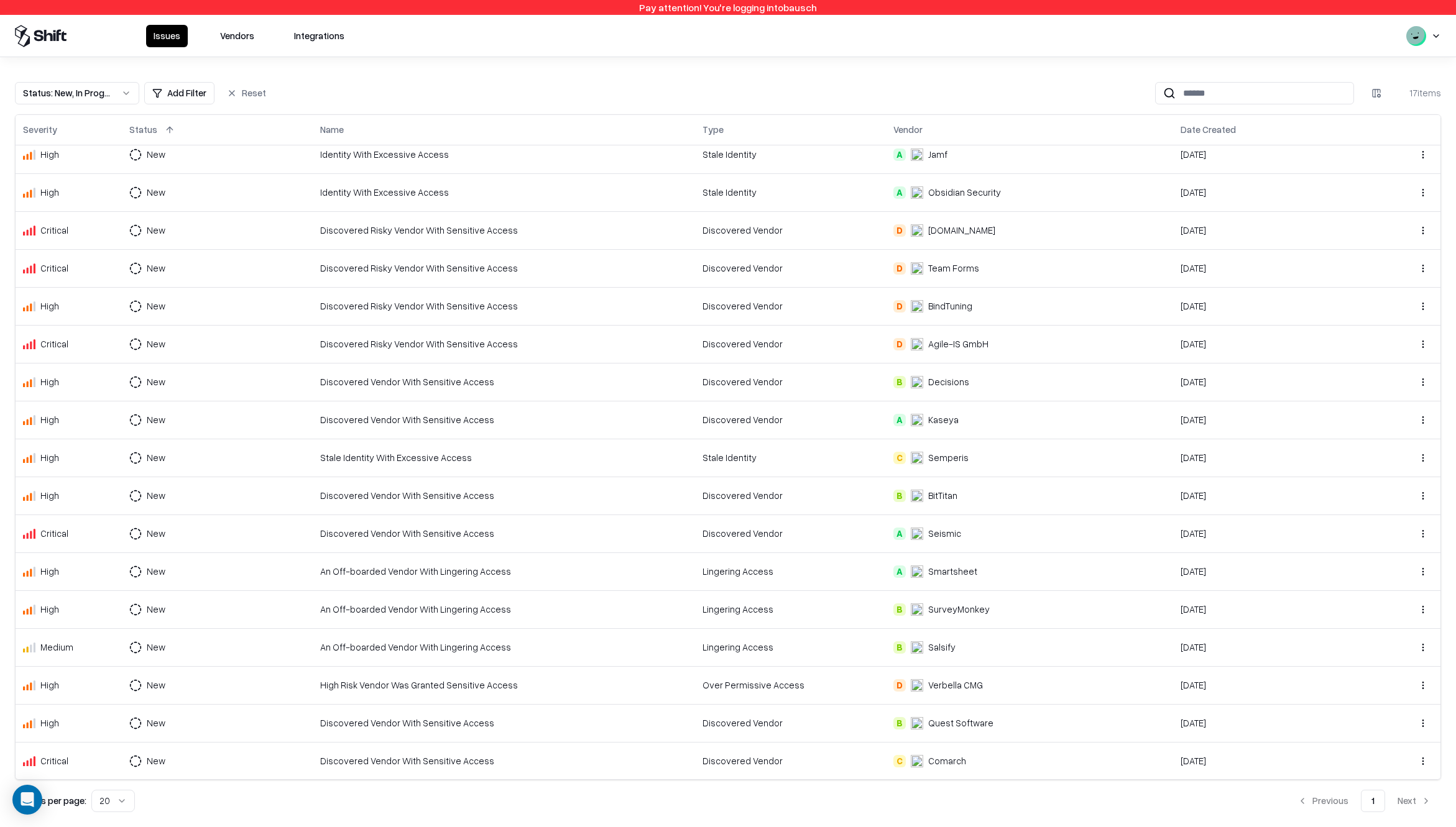
click at [919, 456] on div "Semperis" at bounding box center [939, 457] width 58 height 13
click at [55, 138] on th "Severity" at bounding box center [69, 130] width 106 height 30
click at [53, 132] on div "Severity" at bounding box center [40, 130] width 34 height 13
click at [66, 128] on button at bounding box center [69, 130] width 15 height 15
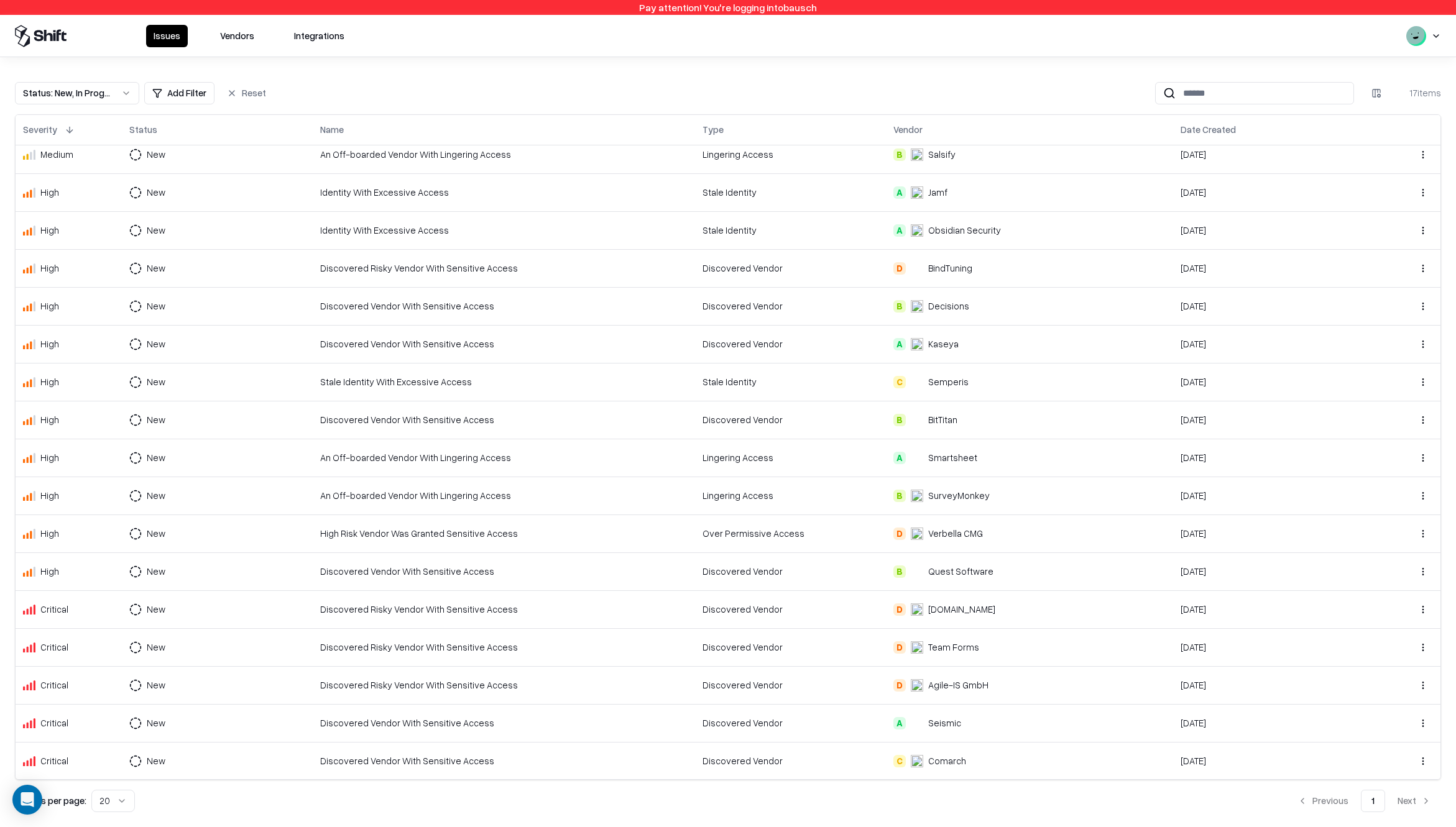
click at [66, 128] on button at bounding box center [69, 130] width 15 height 15
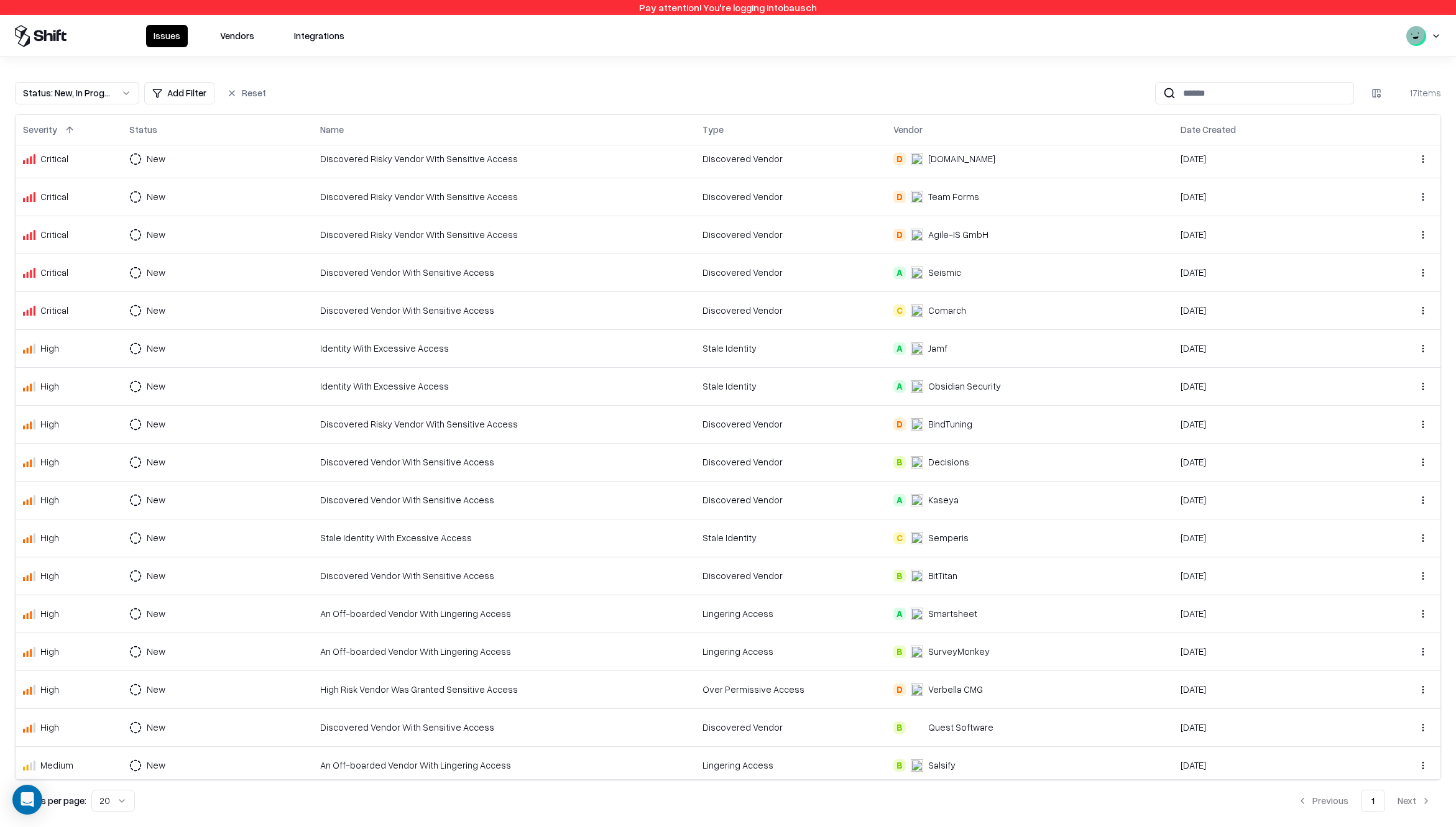
scroll to position [0, 0]
